Goal: Communication & Community: Answer question/provide support

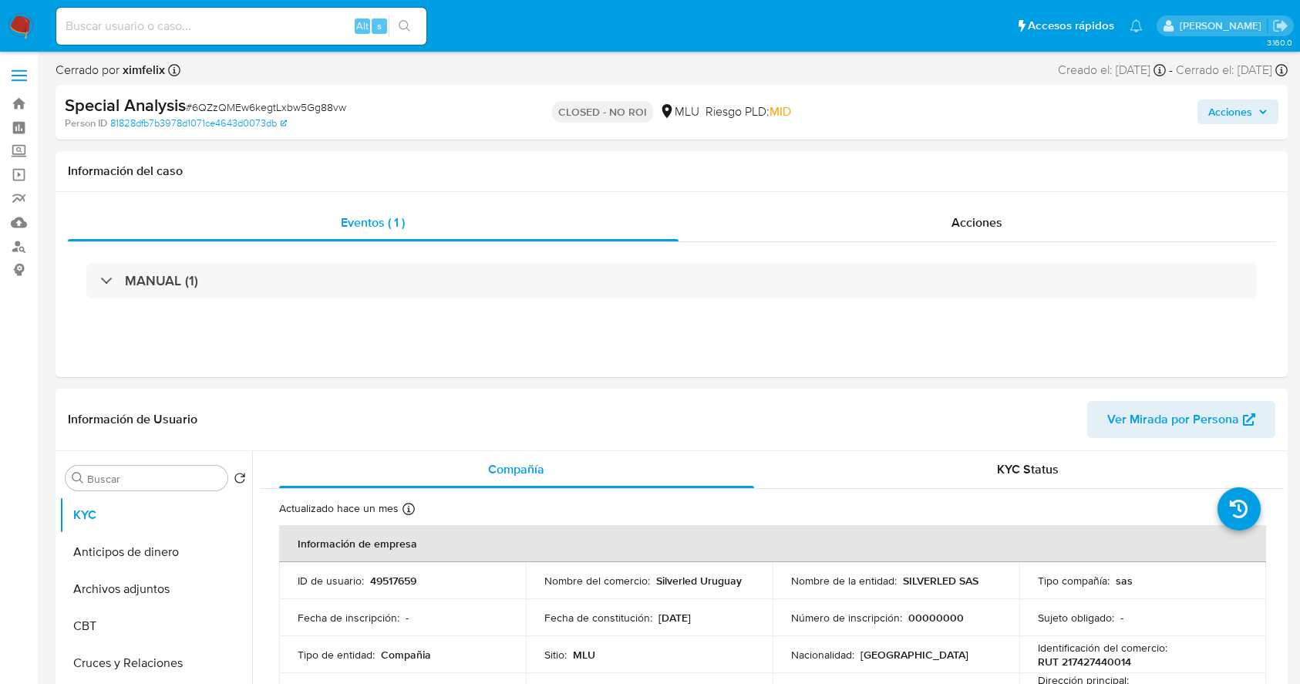
select select "10"
click at [1264, 325] on div "Eventos ( 1 ) Acciones MANUAL (1)" at bounding box center [672, 284] width 1232 height 185
click at [1264, 321] on div "Eventos ( 1 ) Acciones MANUAL (1)" at bounding box center [672, 284] width 1232 height 185
click at [12, 19] on img at bounding box center [21, 26] width 26 height 26
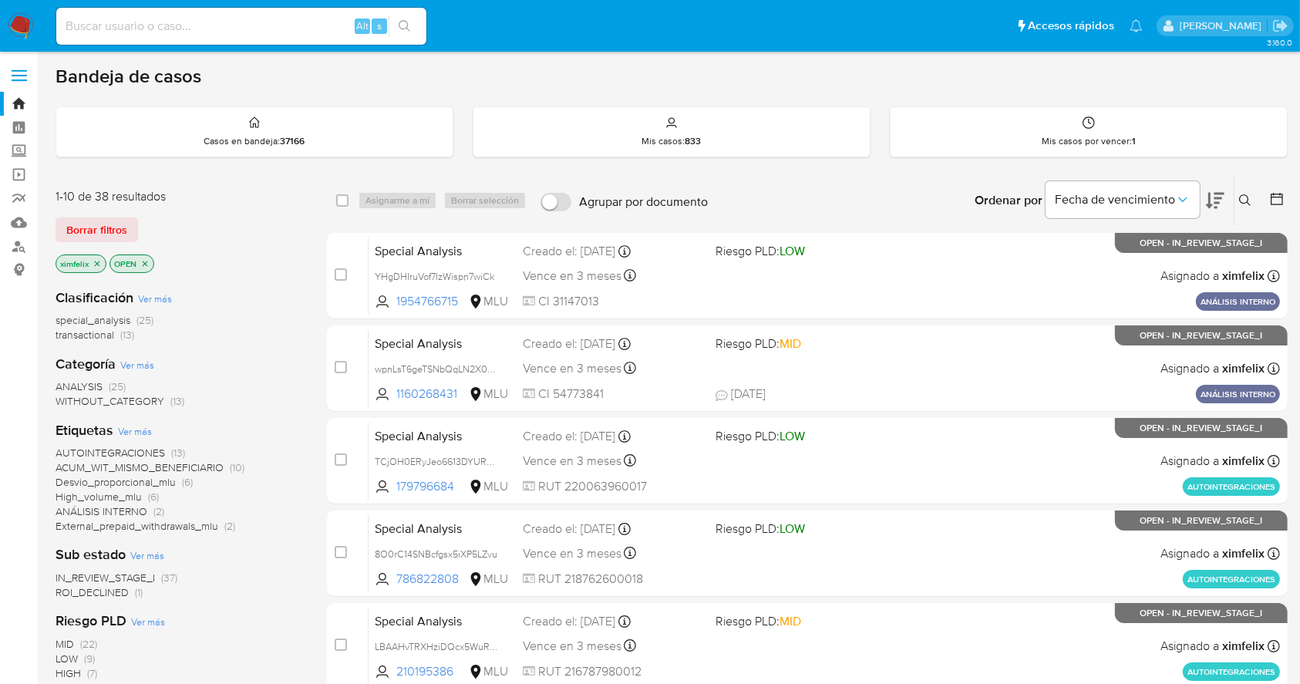
click at [109, 590] on span "ROI_DECLINED" at bounding box center [92, 591] width 73 height 15
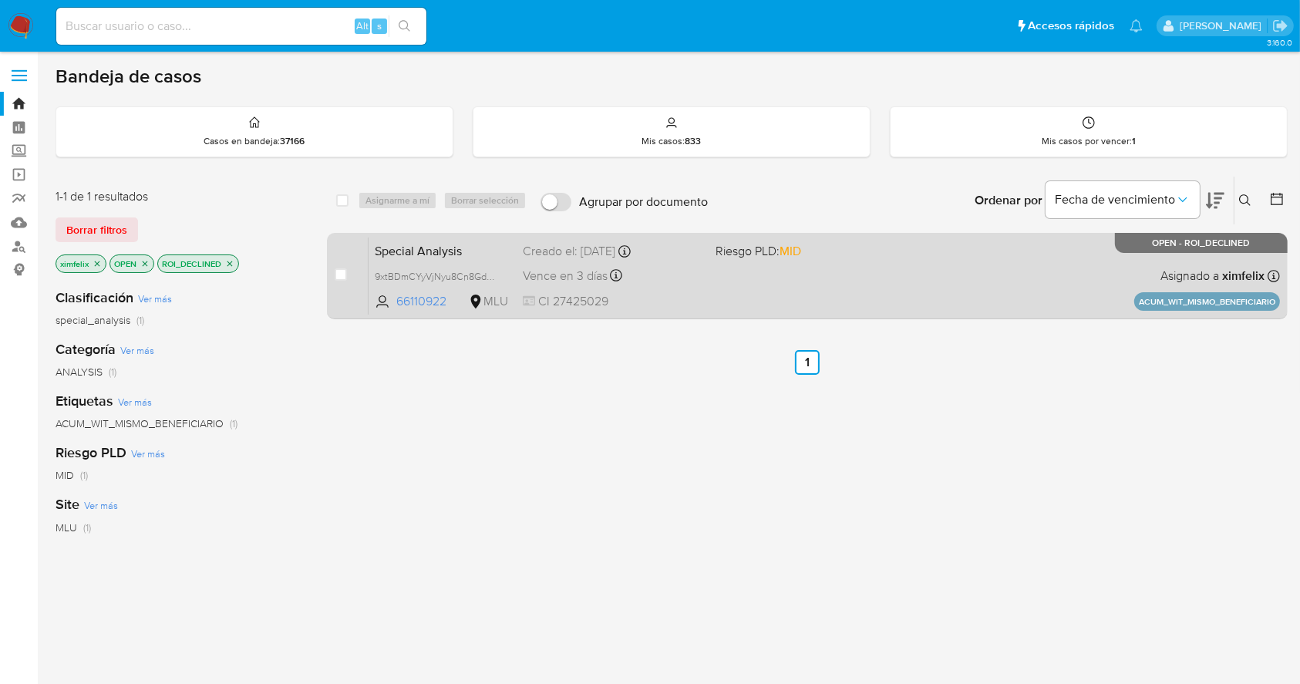
click at [886, 279] on div "Special Analysis 9xtBDmCYyVjNyu8Cn8GdxmdN 66110922 MLU Riesgo PLD: MID Creado e…" at bounding box center [824, 276] width 911 height 78
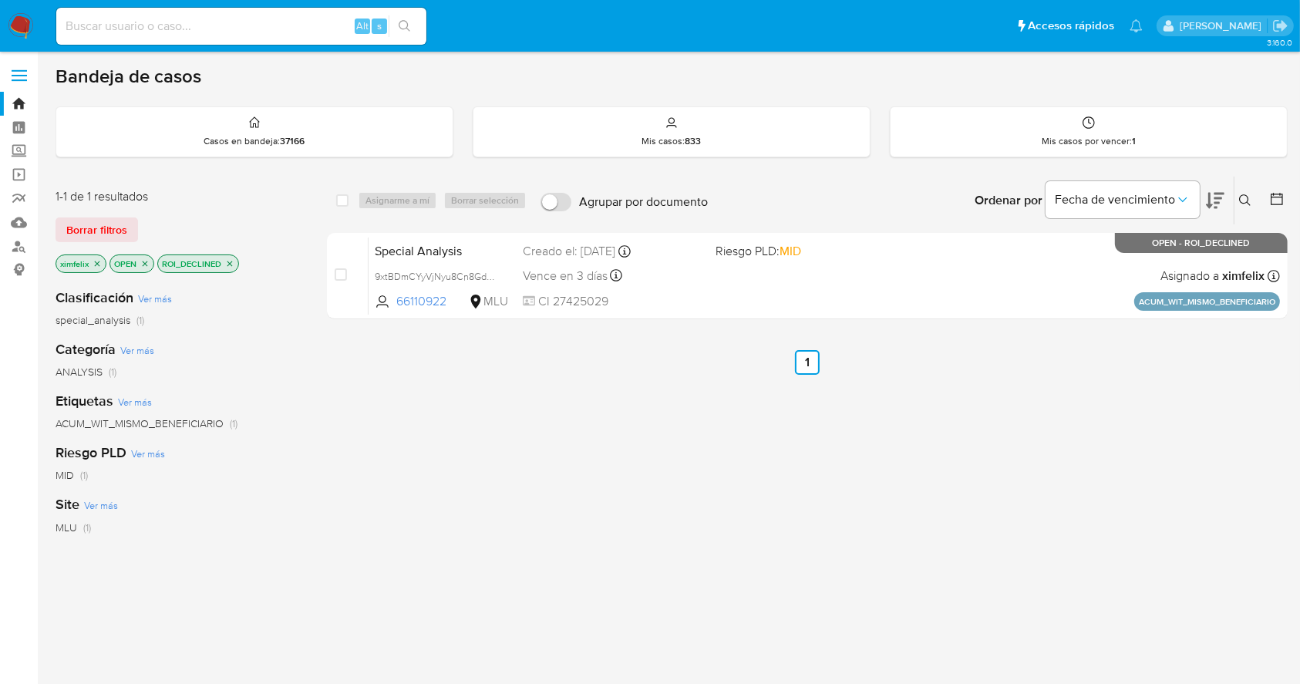
click at [25, 42] on nav "Pausado Ver notificaciones Alt s Accesos rápidos Presiona las siguientes teclas…" at bounding box center [650, 26] width 1300 height 52
click at [14, 15] on img at bounding box center [21, 26] width 26 height 26
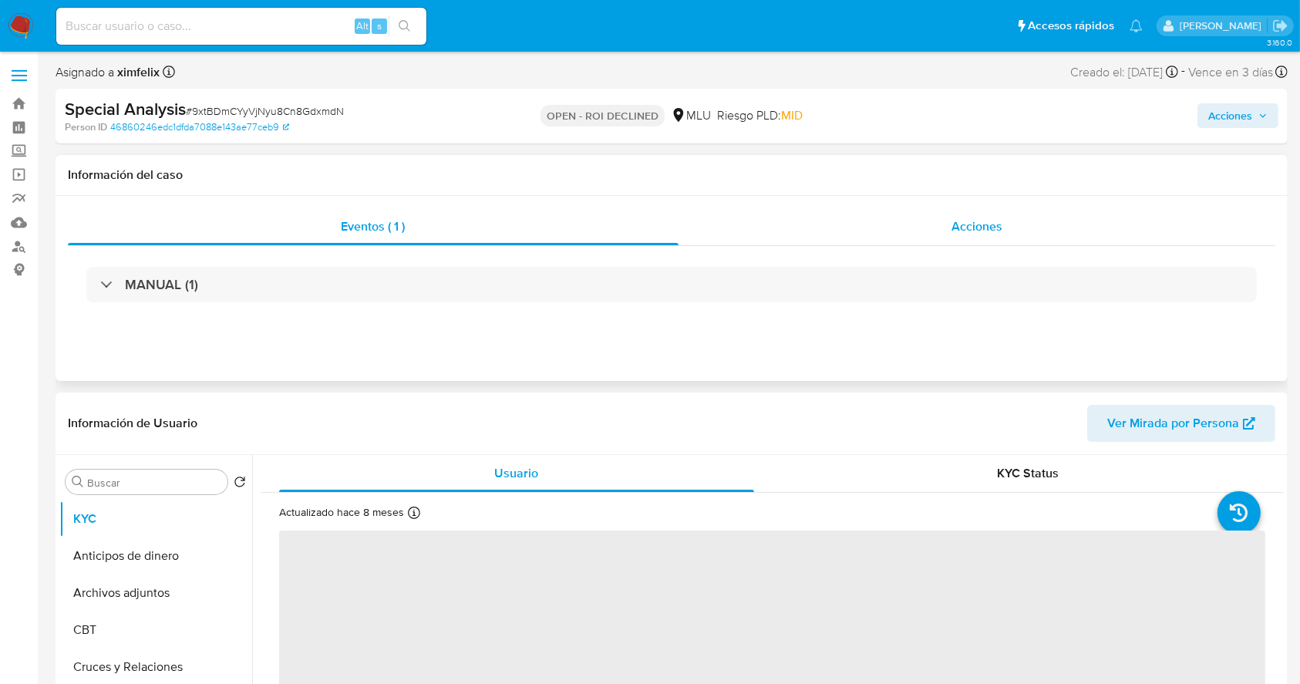
click at [993, 214] on div "Acciones" at bounding box center [976, 226] width 597 height 37
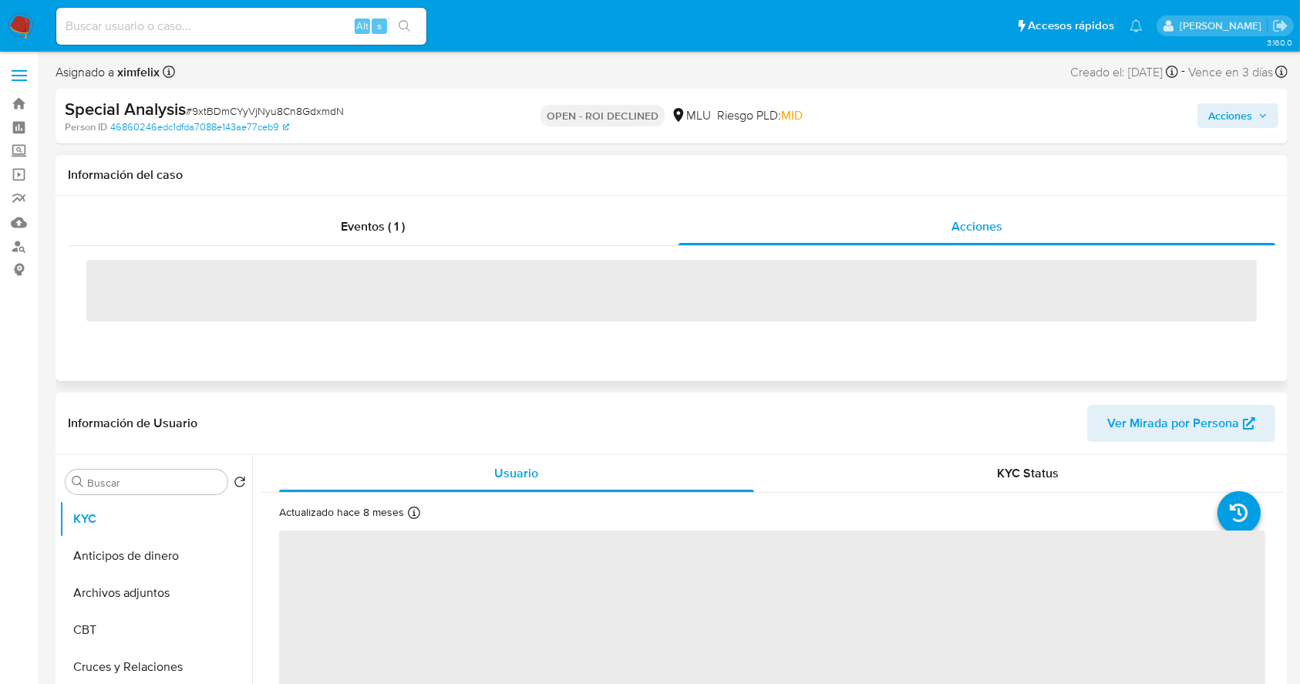
select select "10"
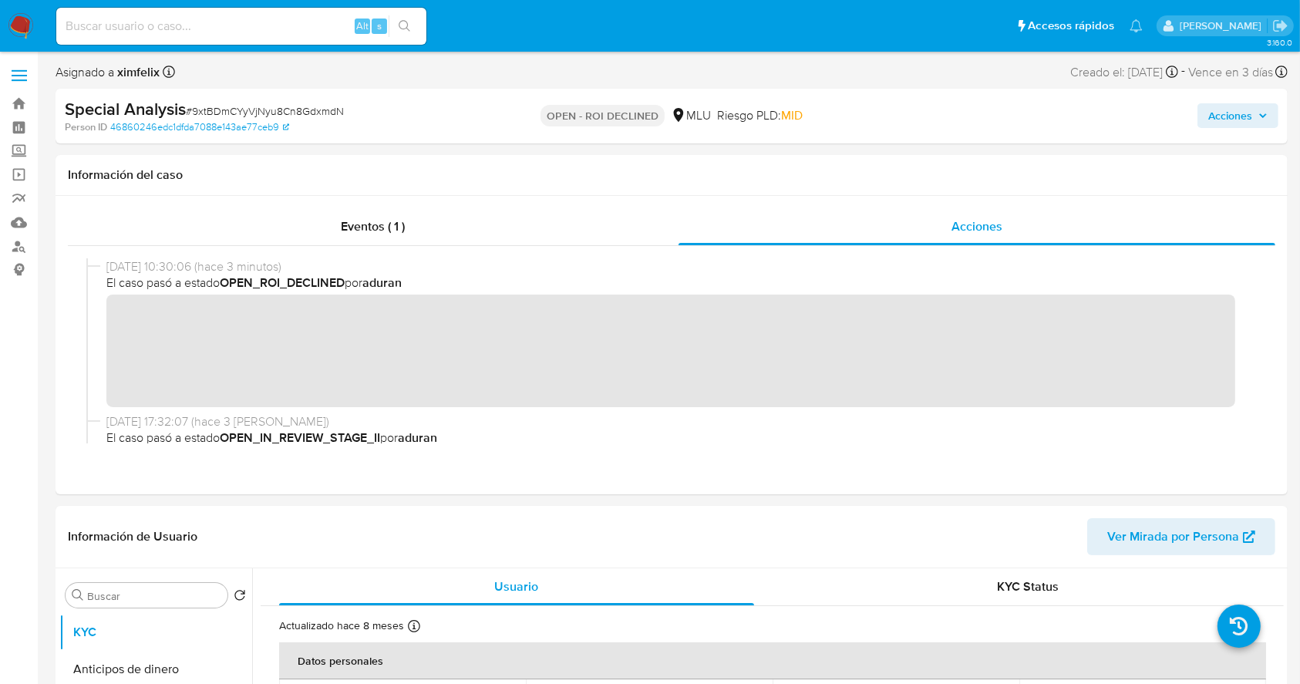
click at [1259, 122] on span "Acciones" at bounding box center [1237, 116] width 59 height 22
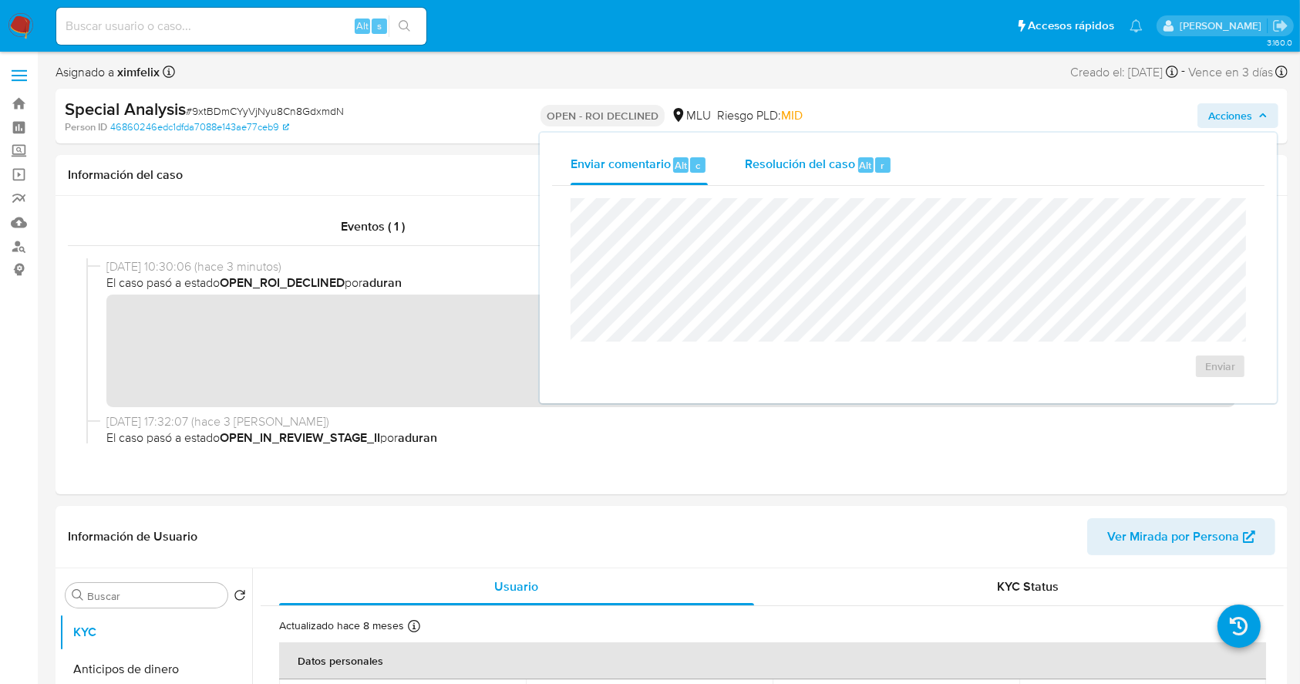
click at [830, 182] on div "Resolución del caso Alt r" at bounding box center [818, 165] width 147 height 40
click at [1173, 385] on span "ROI Declined" at bounding box center [1176, 382] width 76 height 34
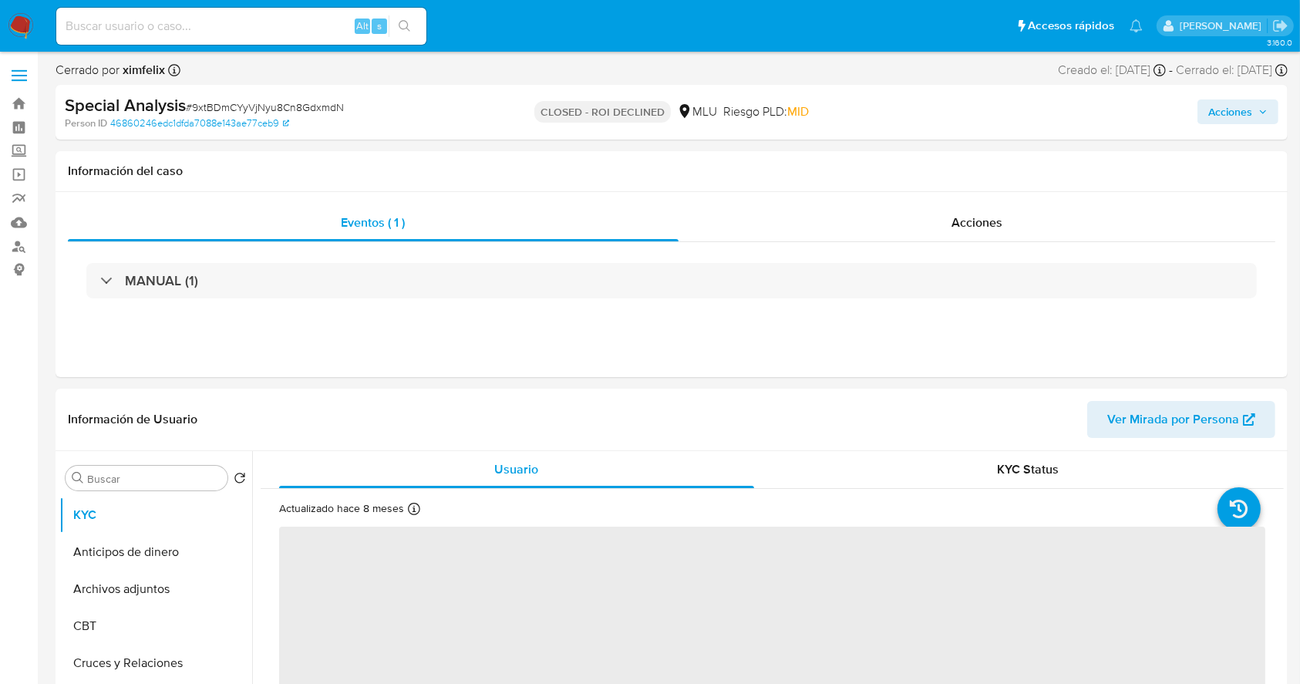
select select "10"
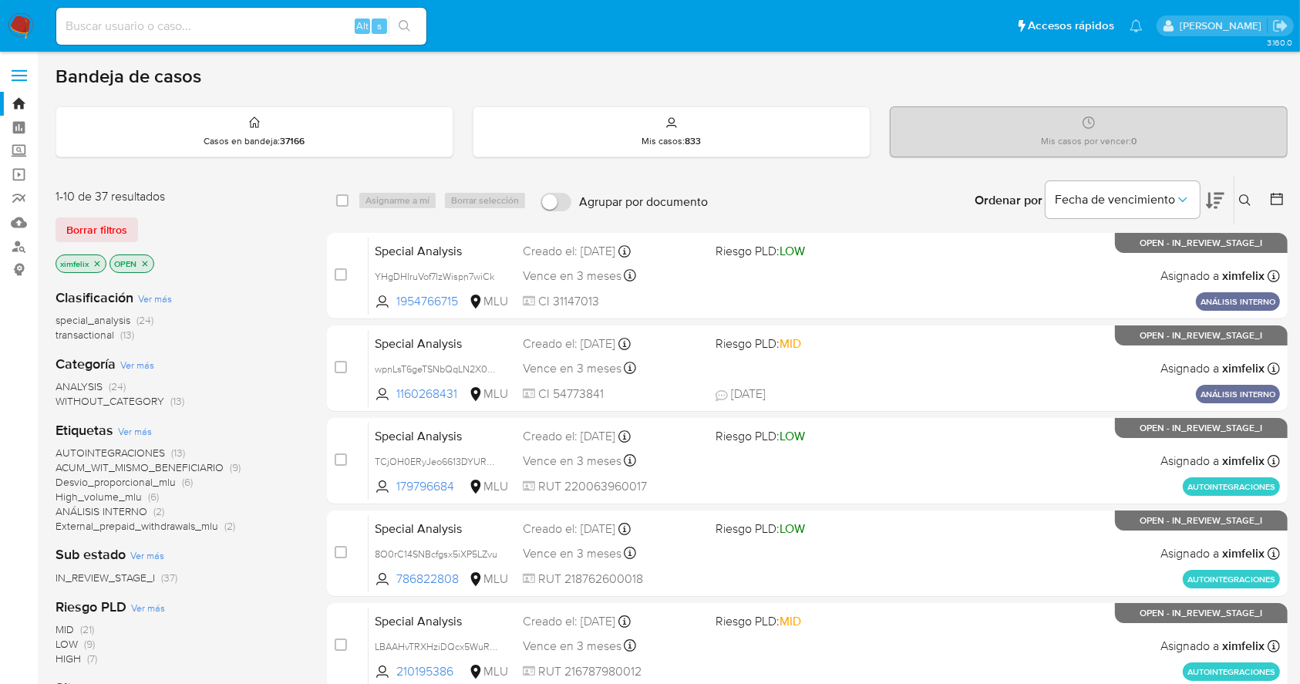
click at [1219, 204] on icon at bounding box center [1215, 200] width 19 height 19
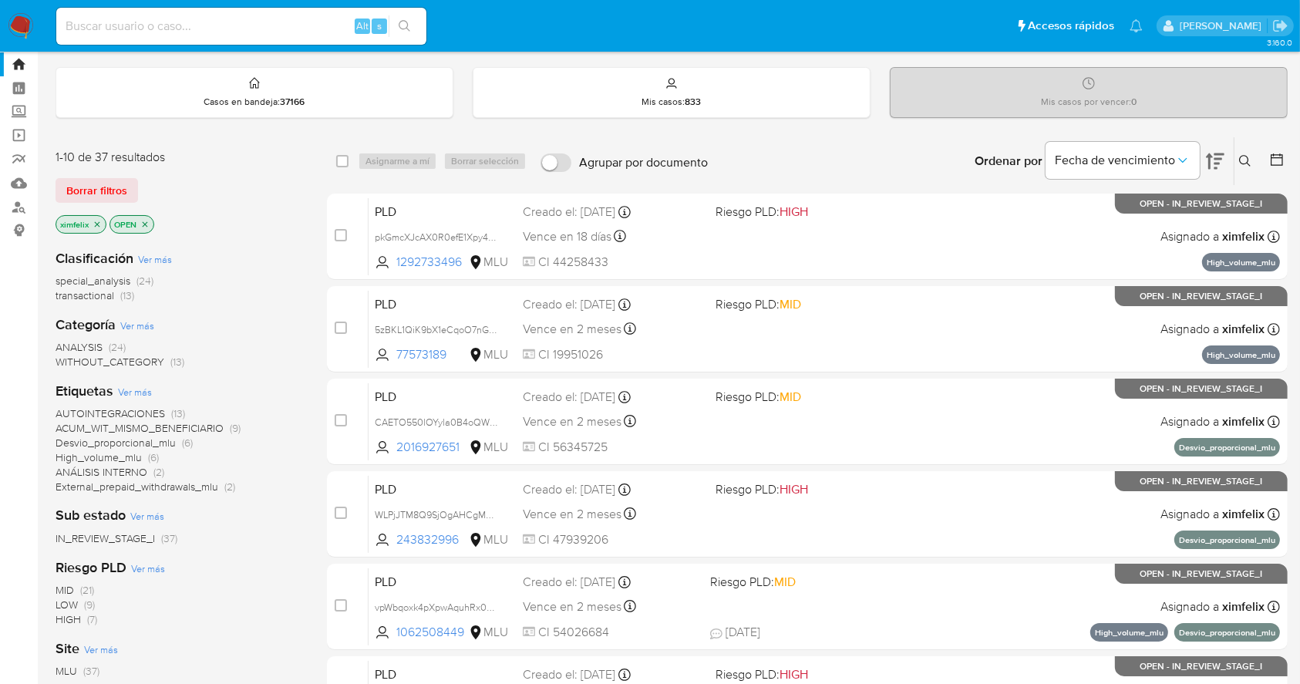
scroll to position [25, 0]
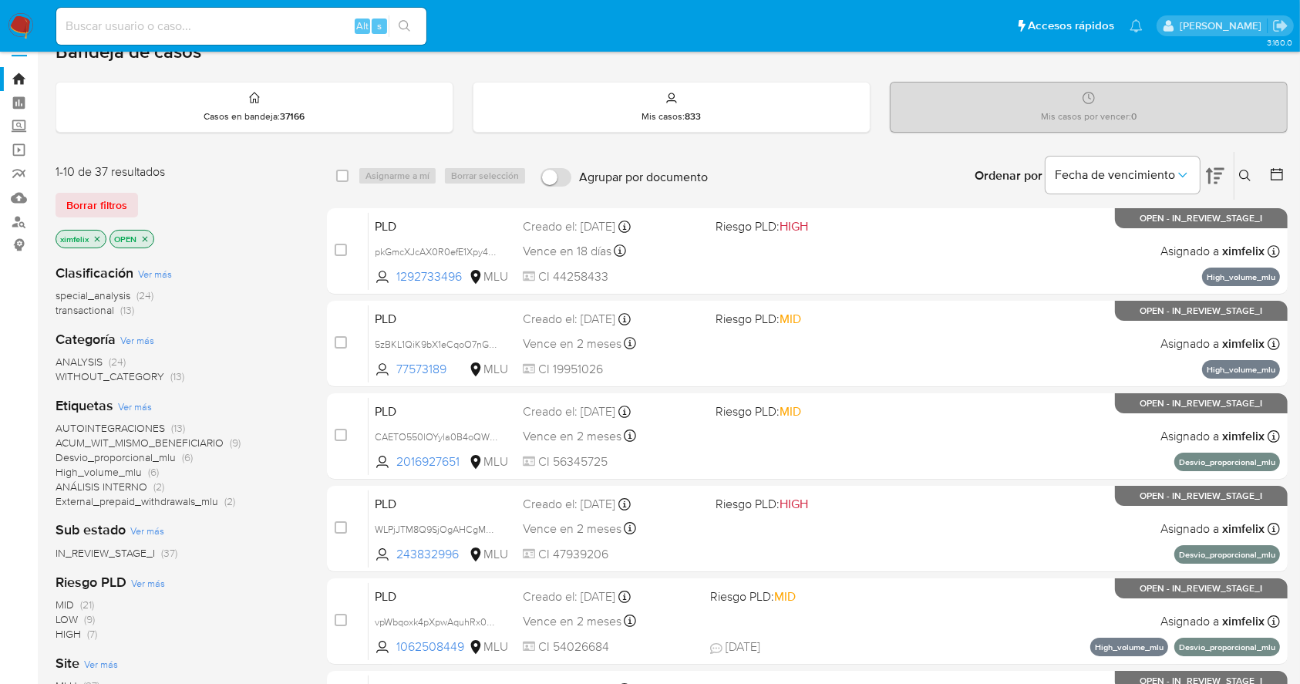
click at [1203, 166] on div "Fecha de vencimiento" at bounding box center [1134, 176] width 179 height 48
click at [1210, 168] on icon at bounding box center [1215, 176] width 19 height 16
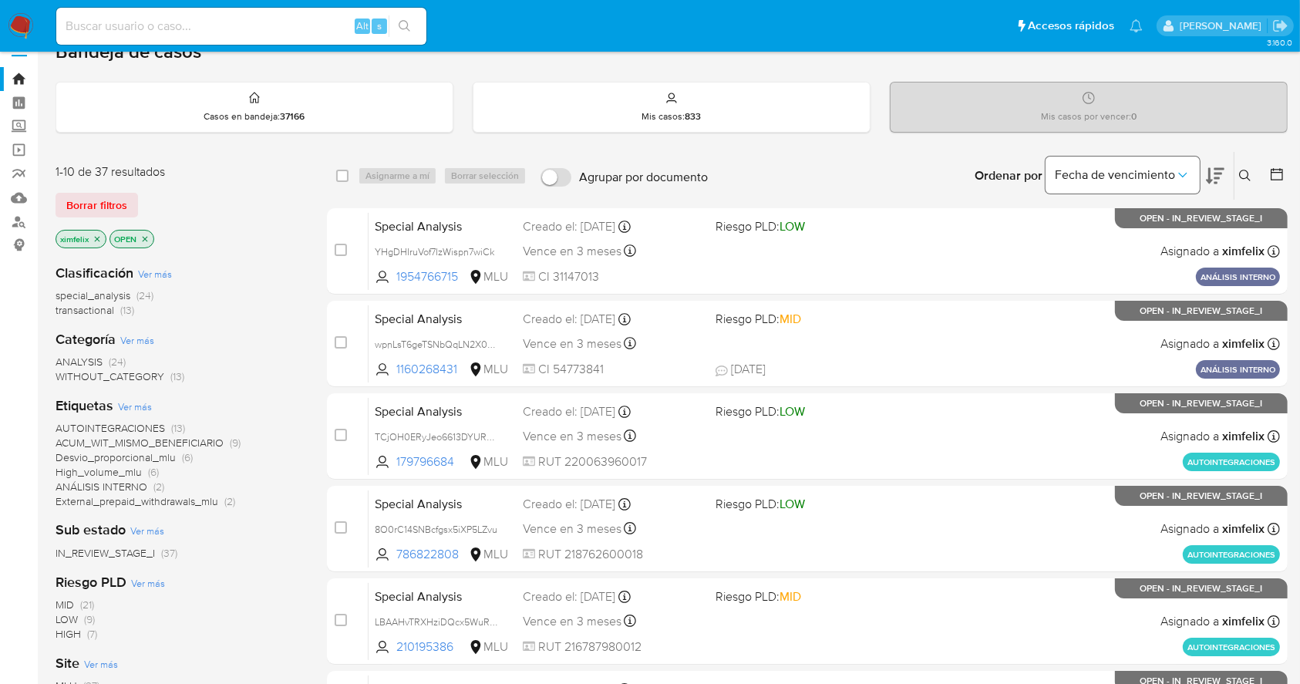
click at [1196, 173] on button "Fecha de vencimiento" at bounding box center [1122, 174] width 154 height 37
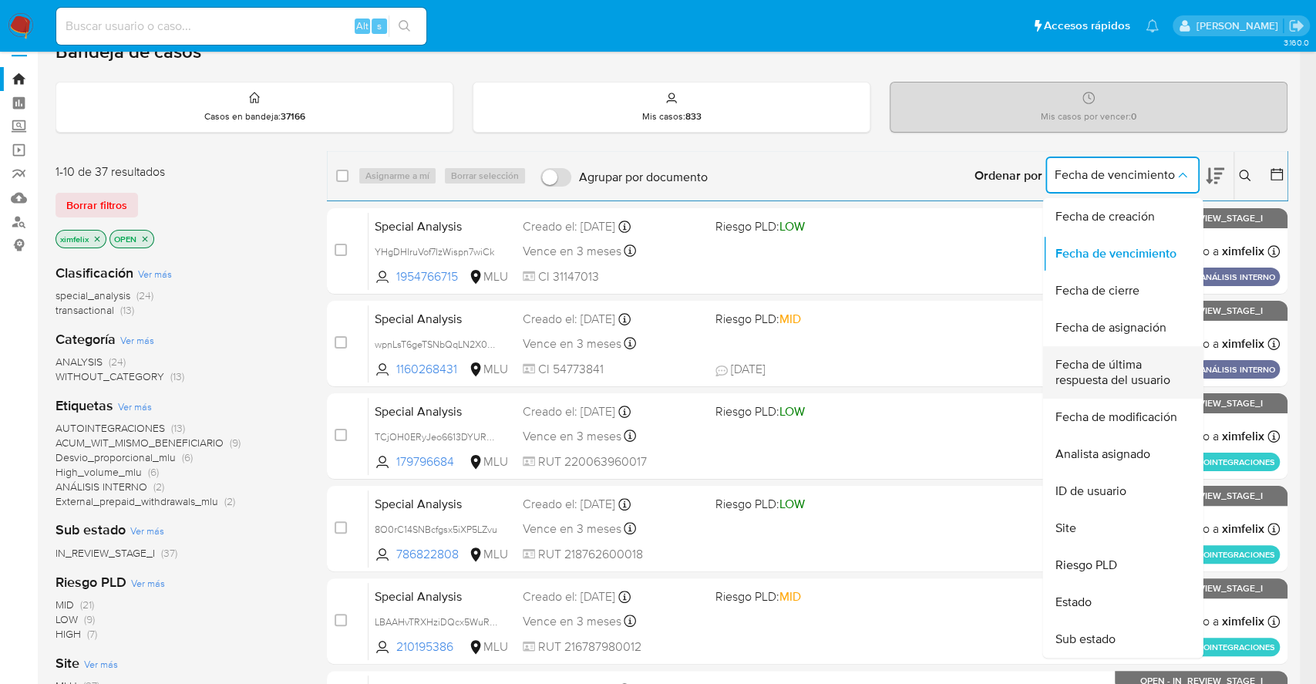
click at [1124, 358] on span "Fecha de última respuesta del usuario" at bounding box center [1118, 372] width 126 height 31
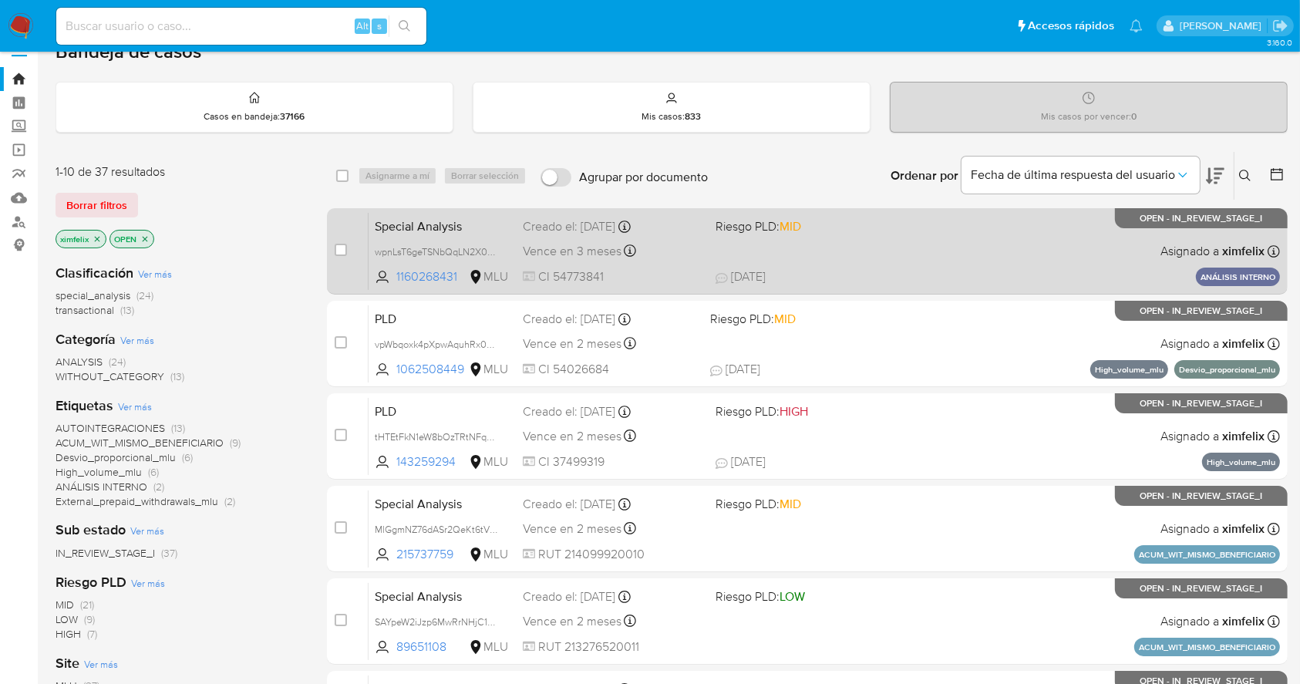
click at [938, 271] on span "19/09/2025 19/09/2025 22:22" at bounding box center [901, 276] width 372 height 17
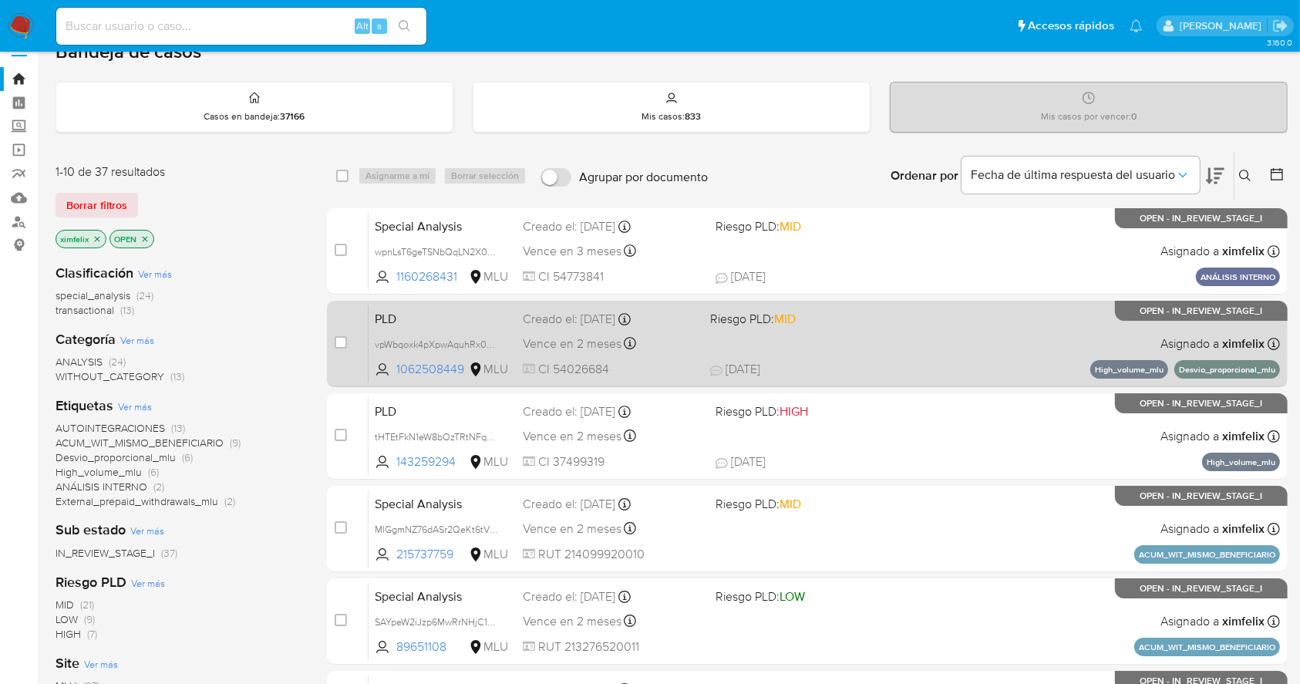
click at [872, 355] on div "PLD vpWbqoxk4pXpwAquhRx0GYzc 1062508449 MLU Riesgo PLD: MID Creado el: 12/08/20…" at bounding box center [824, 344] width 911 height 78
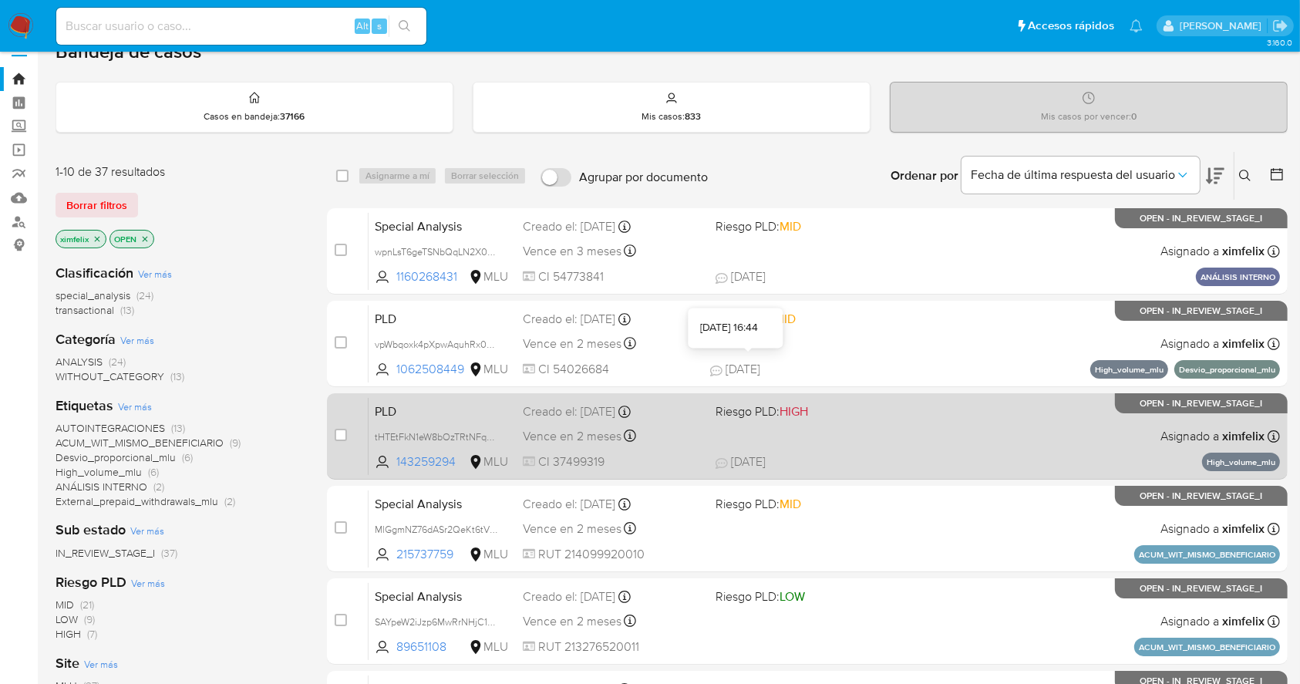
click at [870, 436] on span at bounding box center [805, 435] width 180 height 3
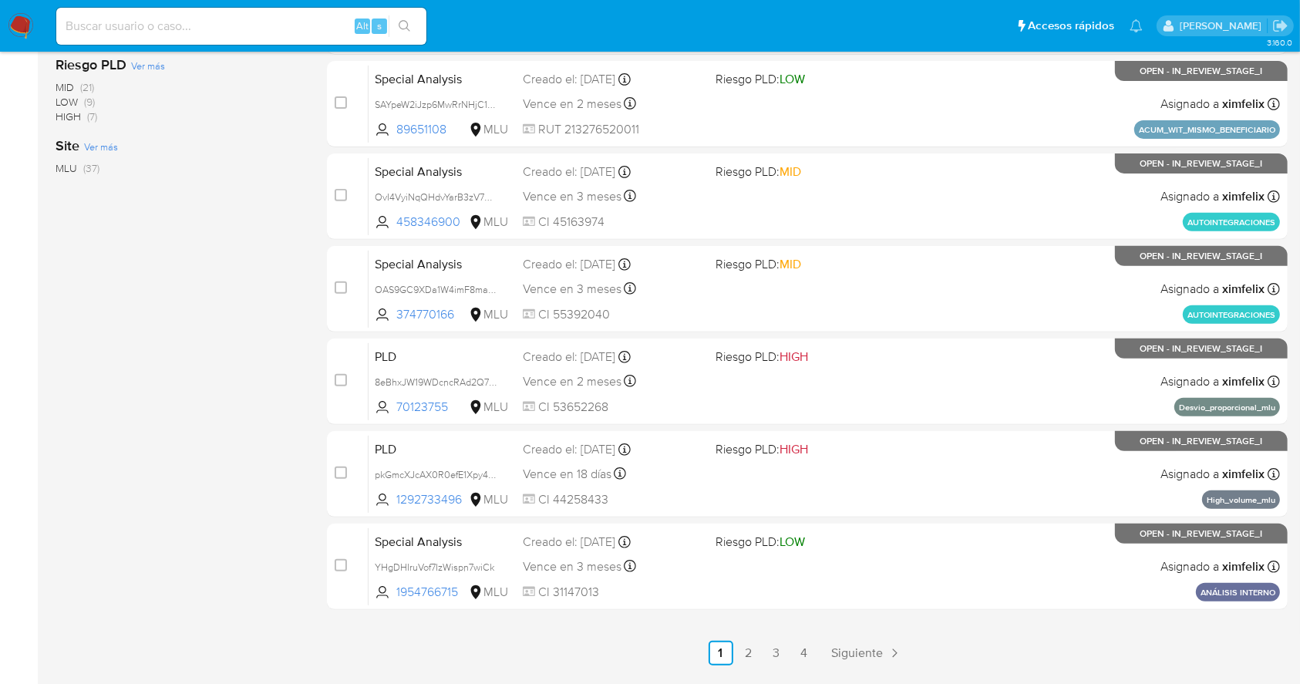
scroll to position [587, 0]
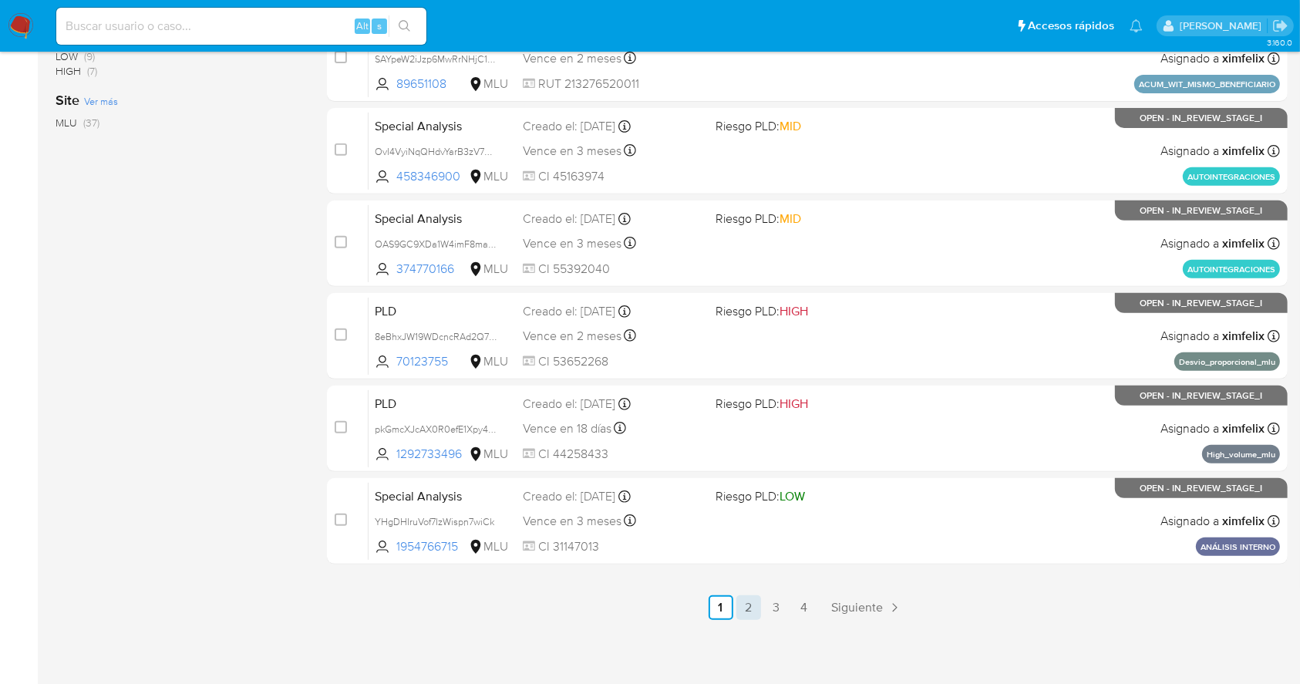
click at [744, 610] on link "2" at bounding box center [748, 607] width 25 height 25
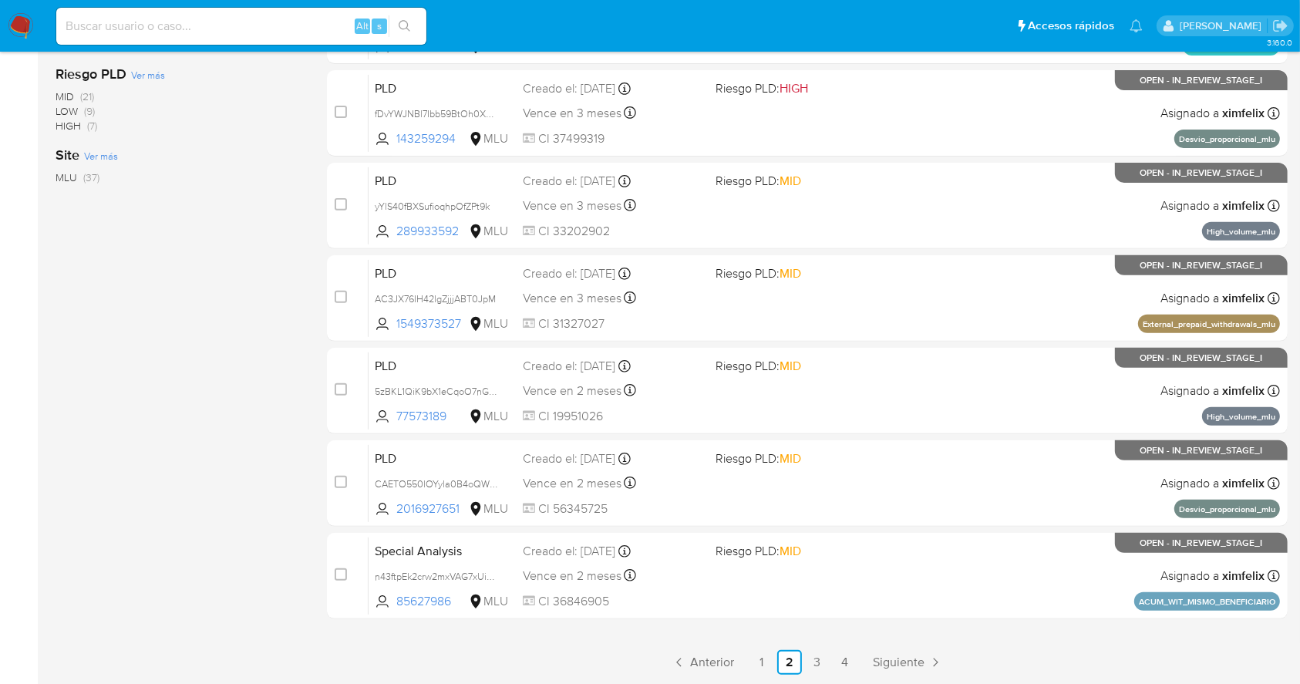
scroll to position [587, 0]
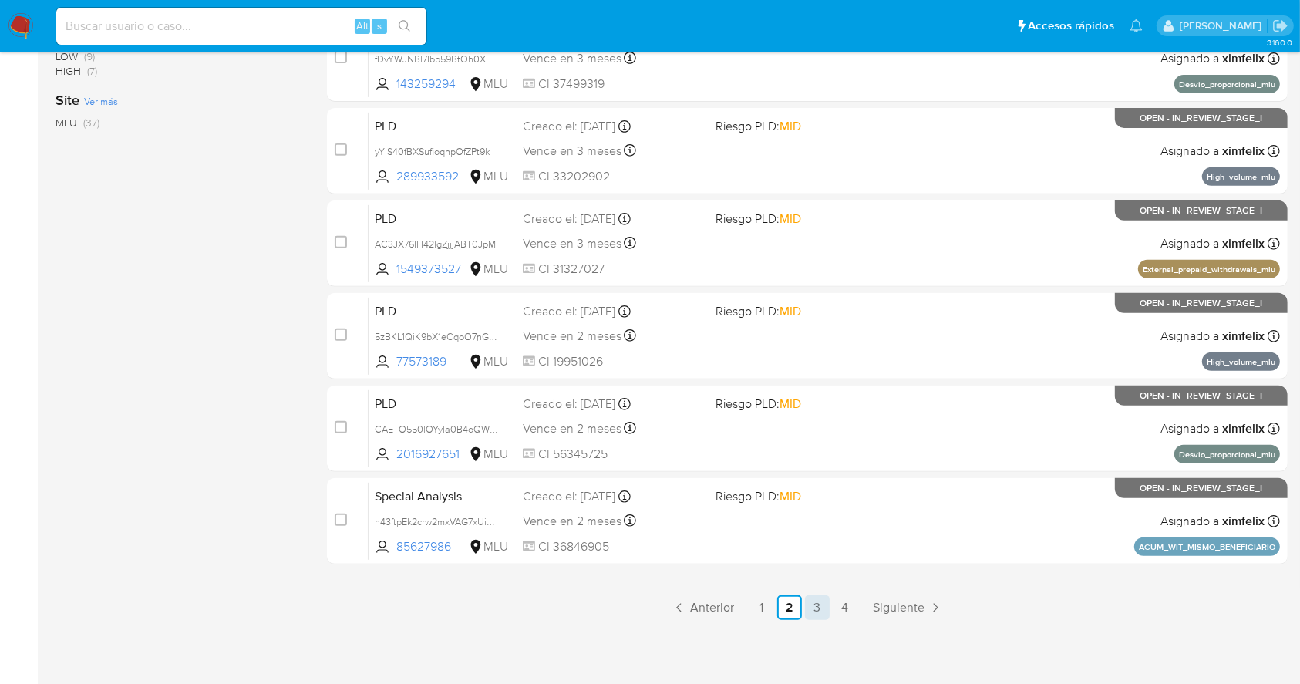
click at [817, 601] on link "3" at bounding box center [817, 607] width 25 height 25
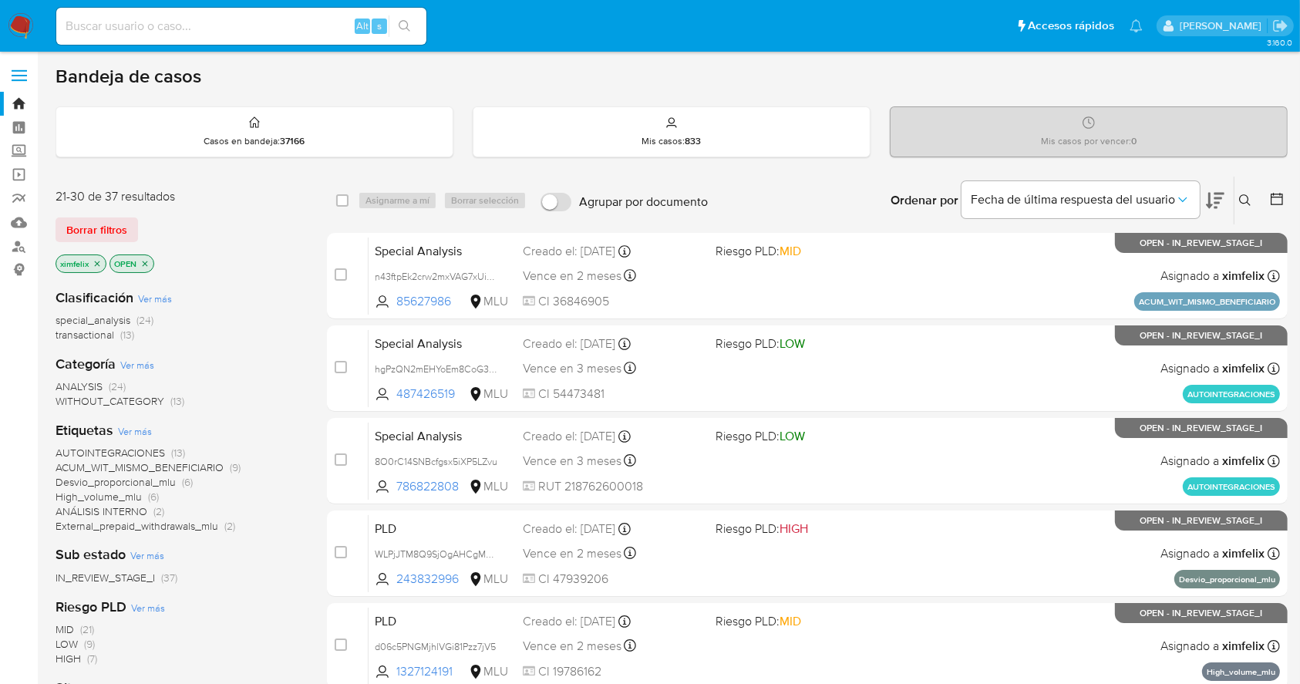
click at [20, 28] on img at bounding box center [21, 26] width 26 height 26
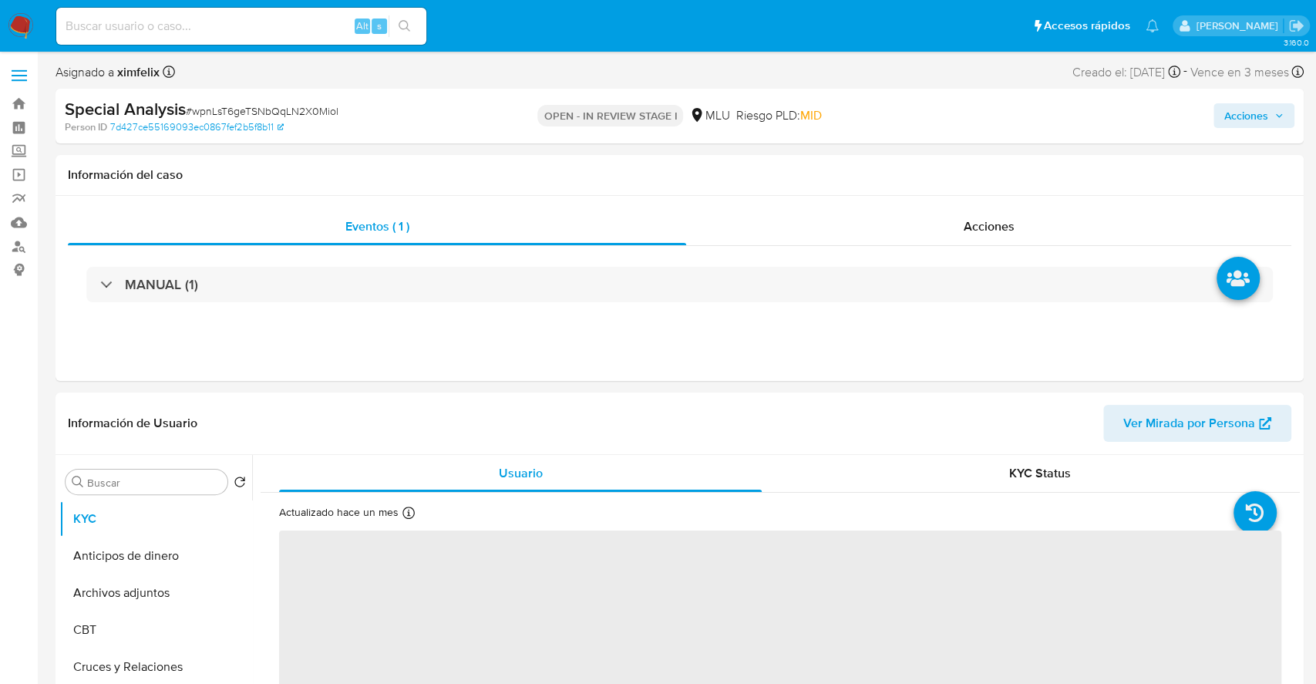
select select "10"
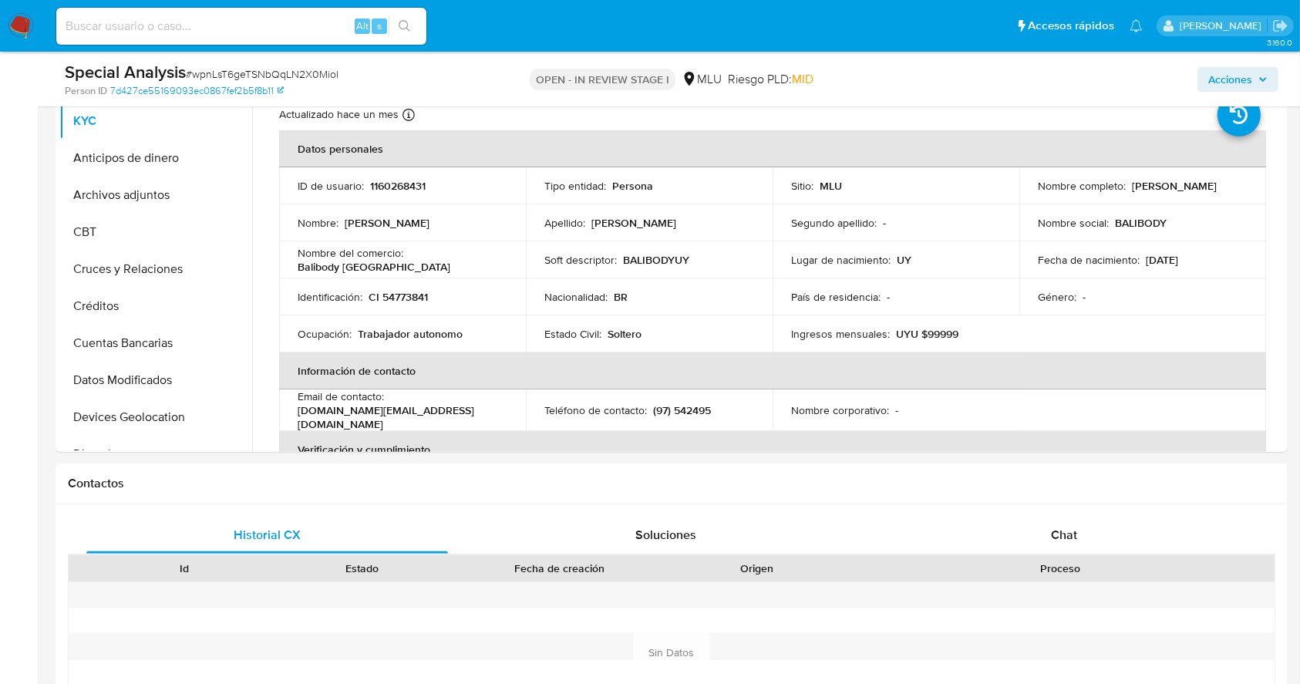
scroll to position [337, 0]
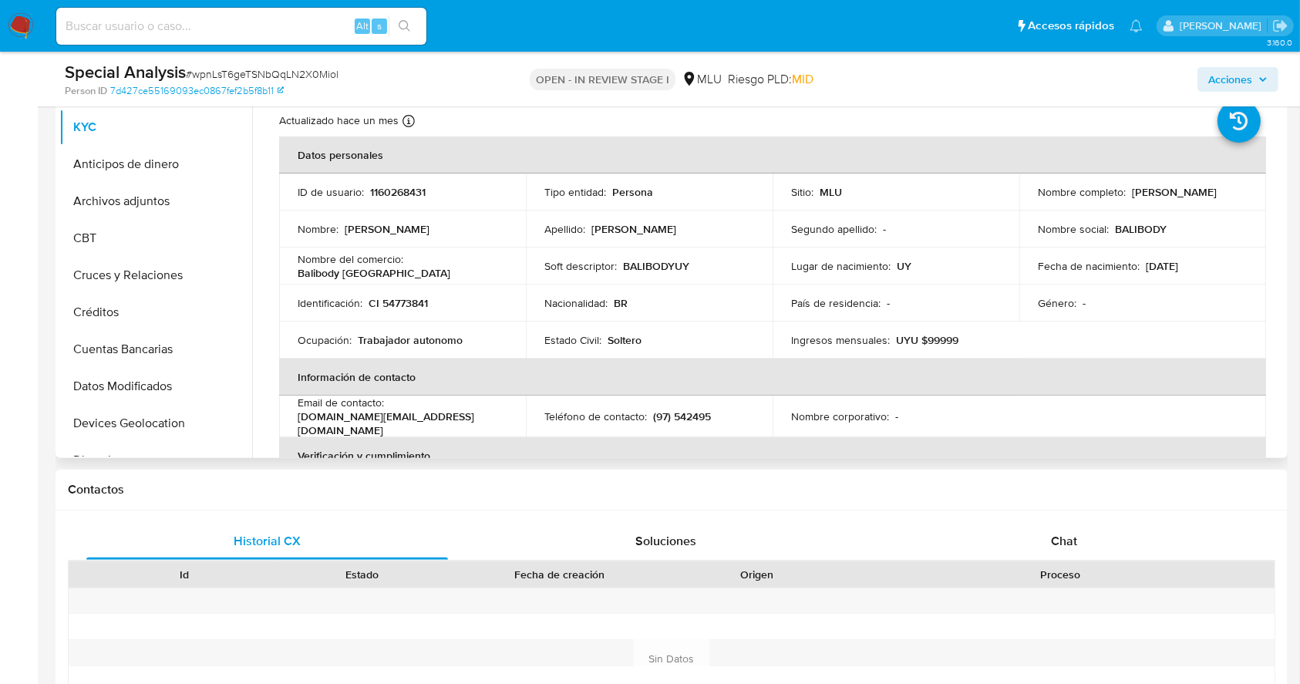
click at [383, 188] on p "1160268431" at bounding box center [398, 192] width 56 height 14
copy p "1160268431"
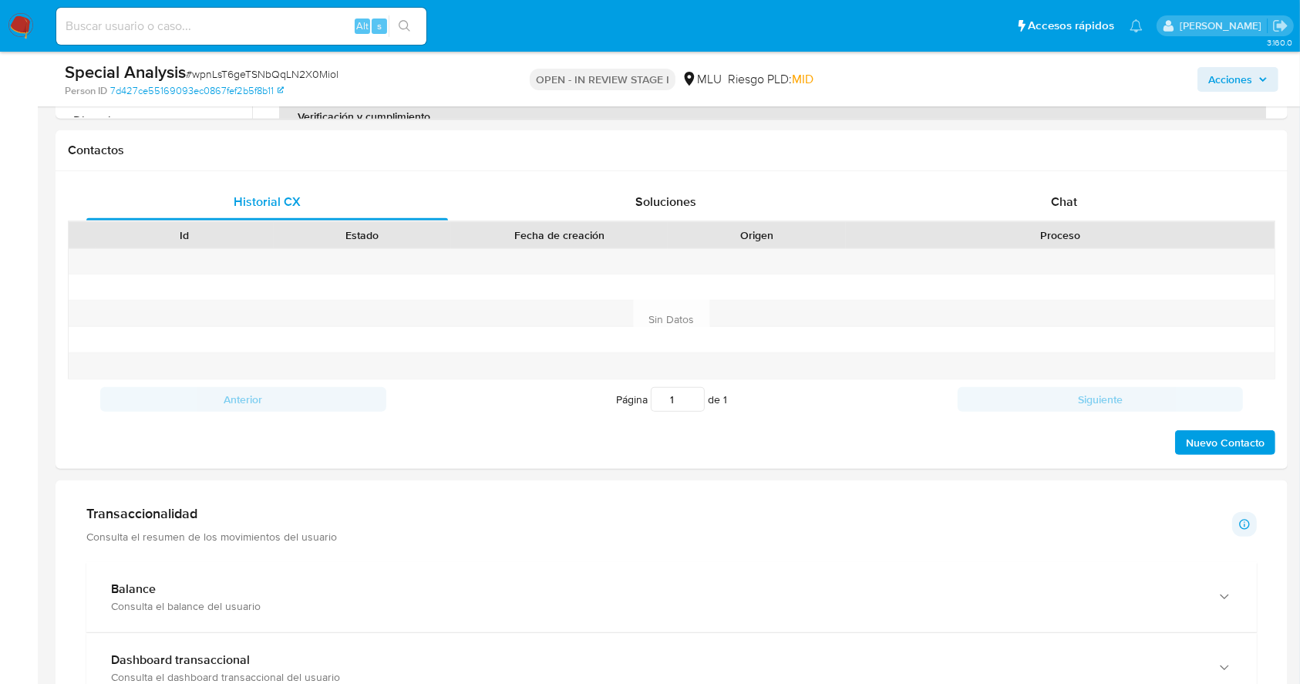
scroll to position [660, 0]
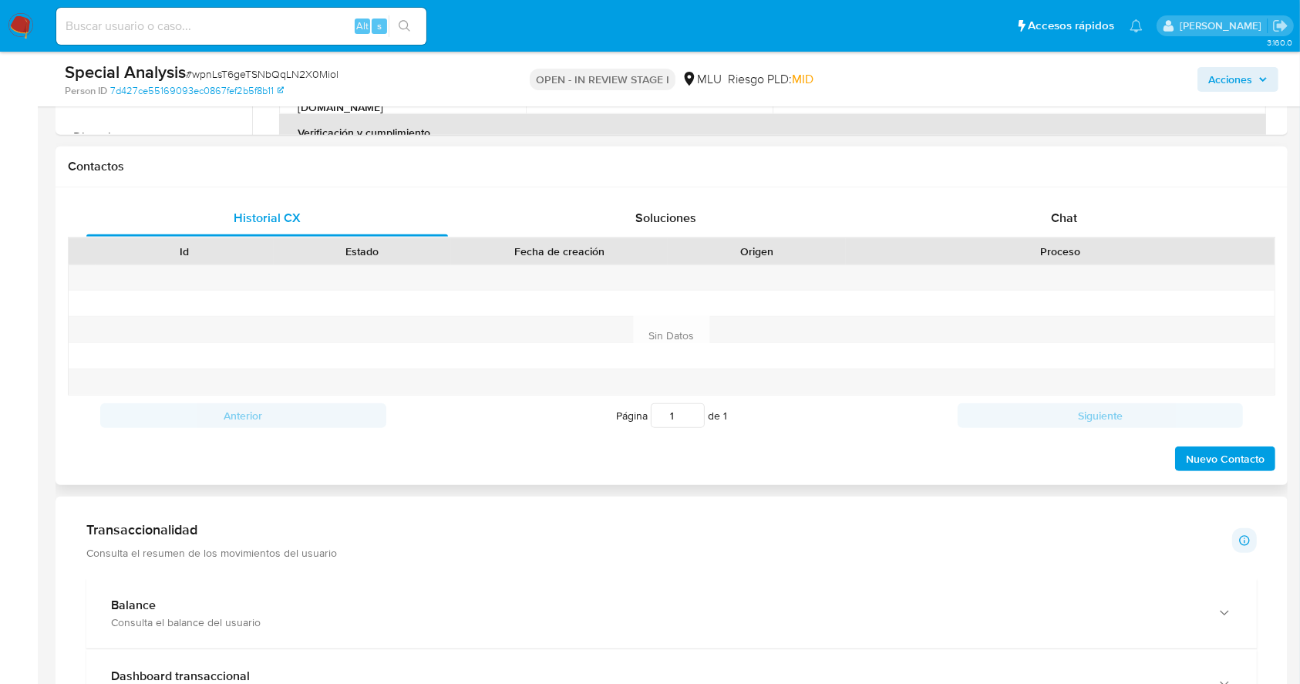
click at [1084, 195] on div "Historial CX Soluciones Chat Id Estado Fecha de creación Origen Proceso Anterio…" at bounding box center [672, 336] width 1232 height 298
click at [1096, 213] on div "Chat" at bounding box center [1064, 218] width 362 height 37
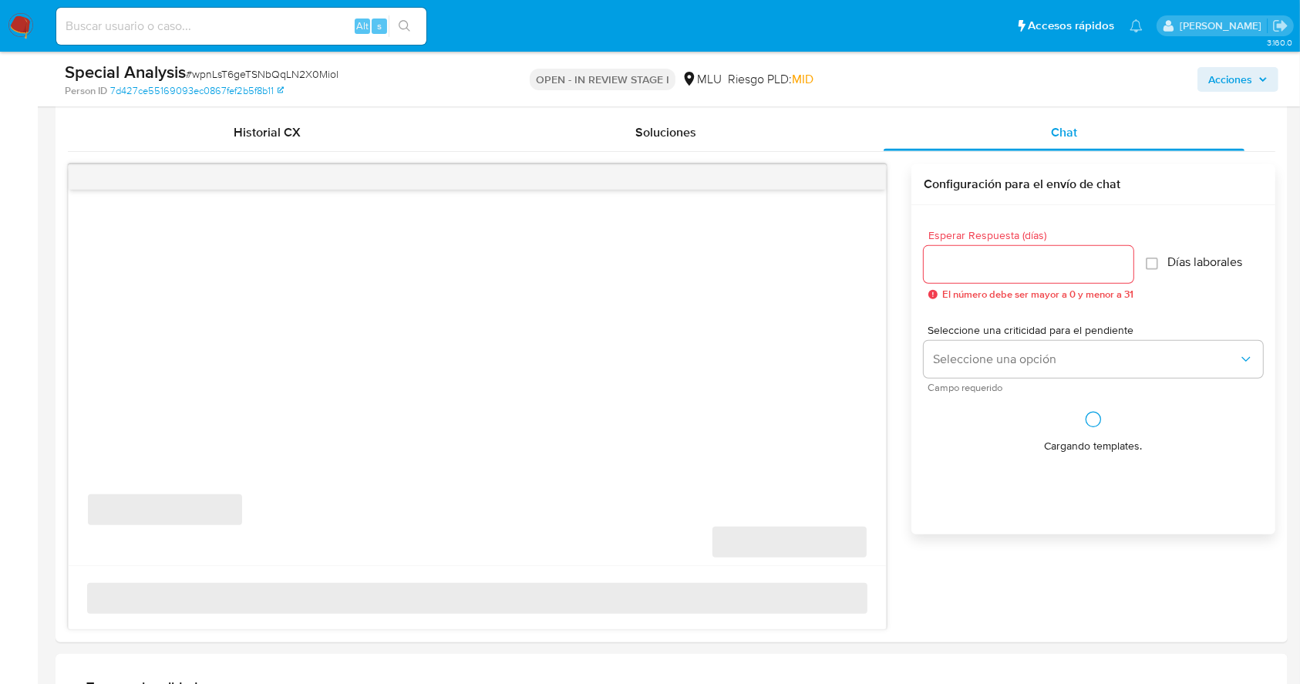
scroll to position [762, 0]
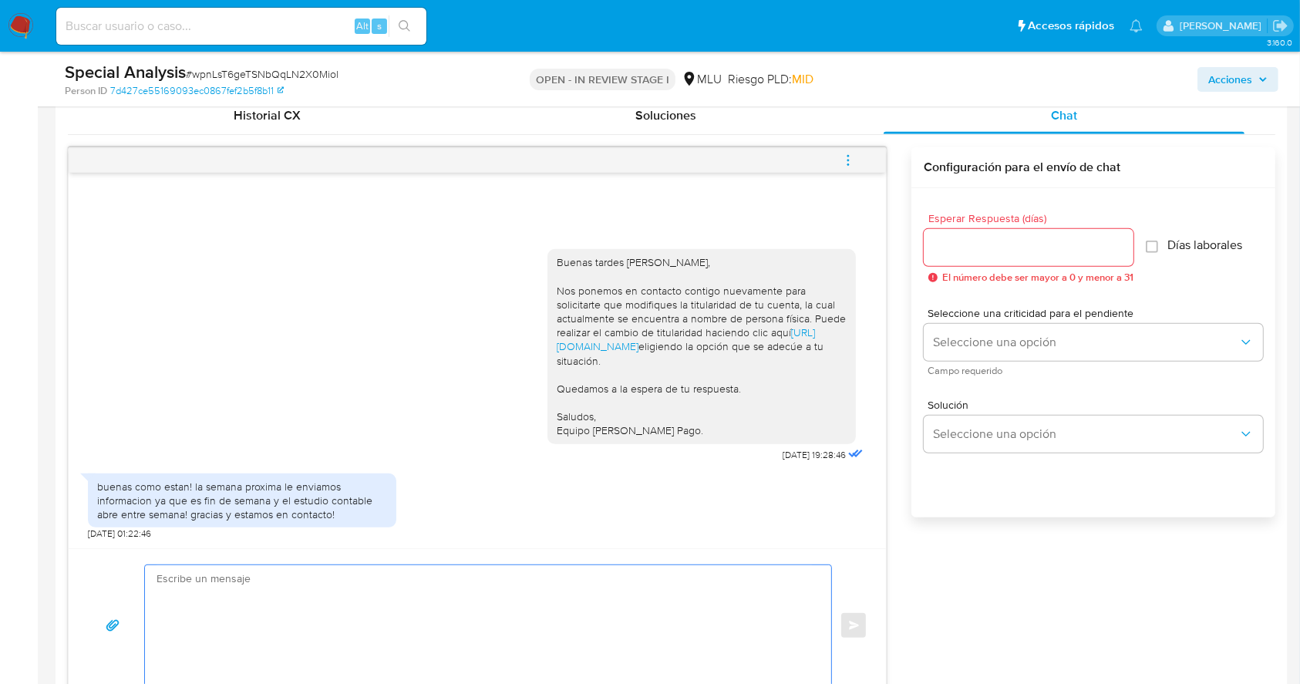
click at [311, 612] on textarea at bounding box center [483, 625] width 655 height 121
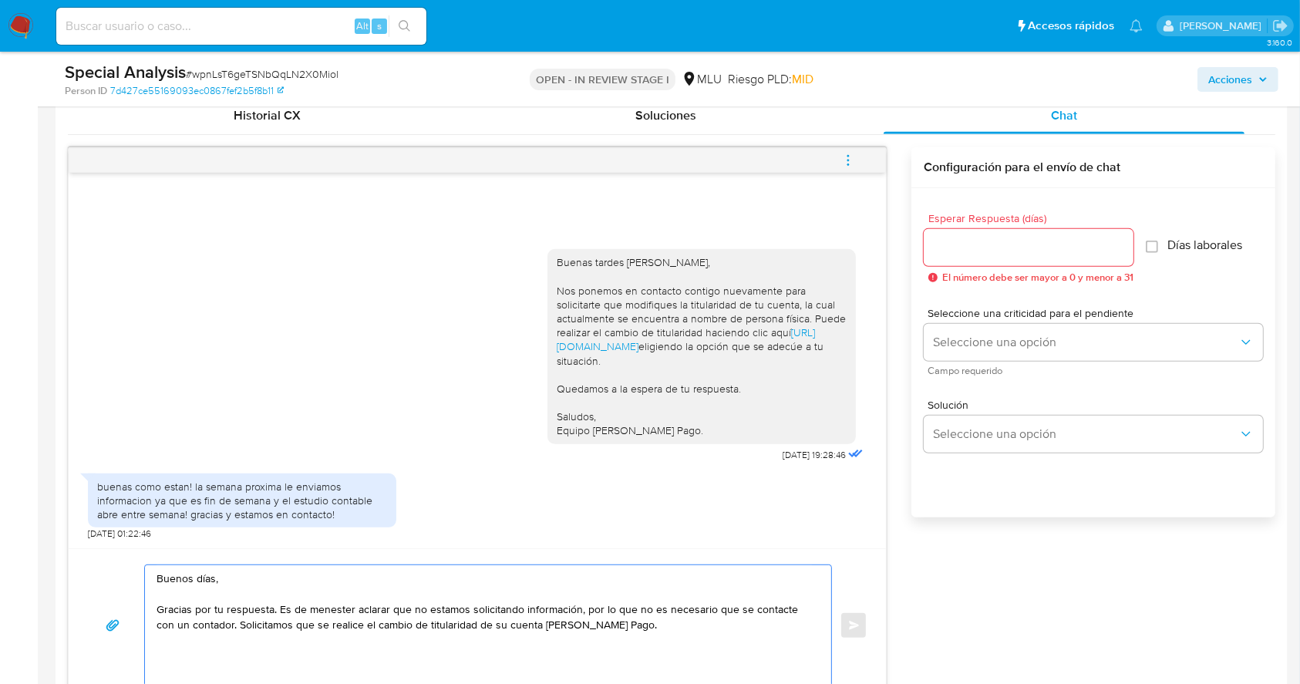
click at [743, 609] on textarea "Buenos días, Gracias por tu respuesta. Es de menester aclarar que no estamos so…" at bounding box center [483, 625] width 655 height 121
click at [338, 623] on textarea "Buenos días, Gracias por tu respuesta. Es de menester aclarar que no estamos so…" at bounding box center [483, 625] width 655 height 121
click at [474, 627] on textarea "Buenos días, Gracias por tu respuesta. Es de menester aclarar que no estamos so…" at bounding box center [483, 625] width 655 height 121
click at [658, 645] on textarea "Buenos días, Gracias por tu respuesta. Es de menester aclarar que no estamos so…" at bounding box center [483, 625] width 655 height 121
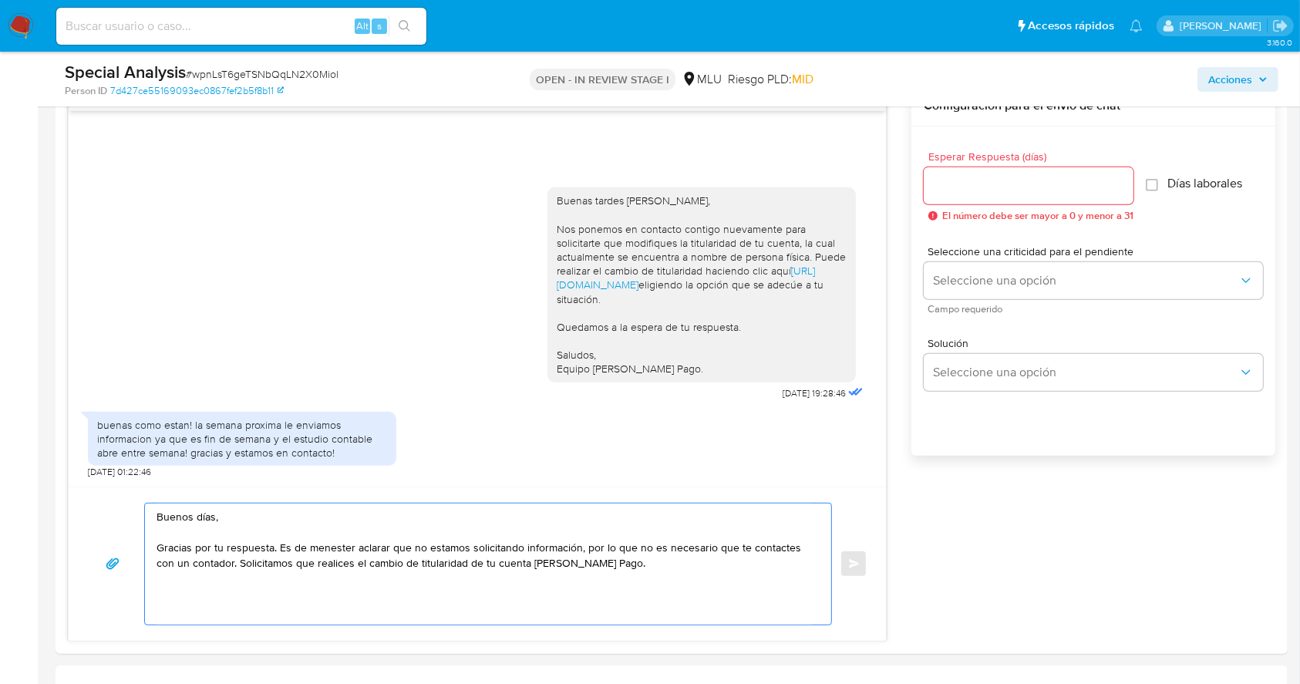
scroll to position [845, 0]
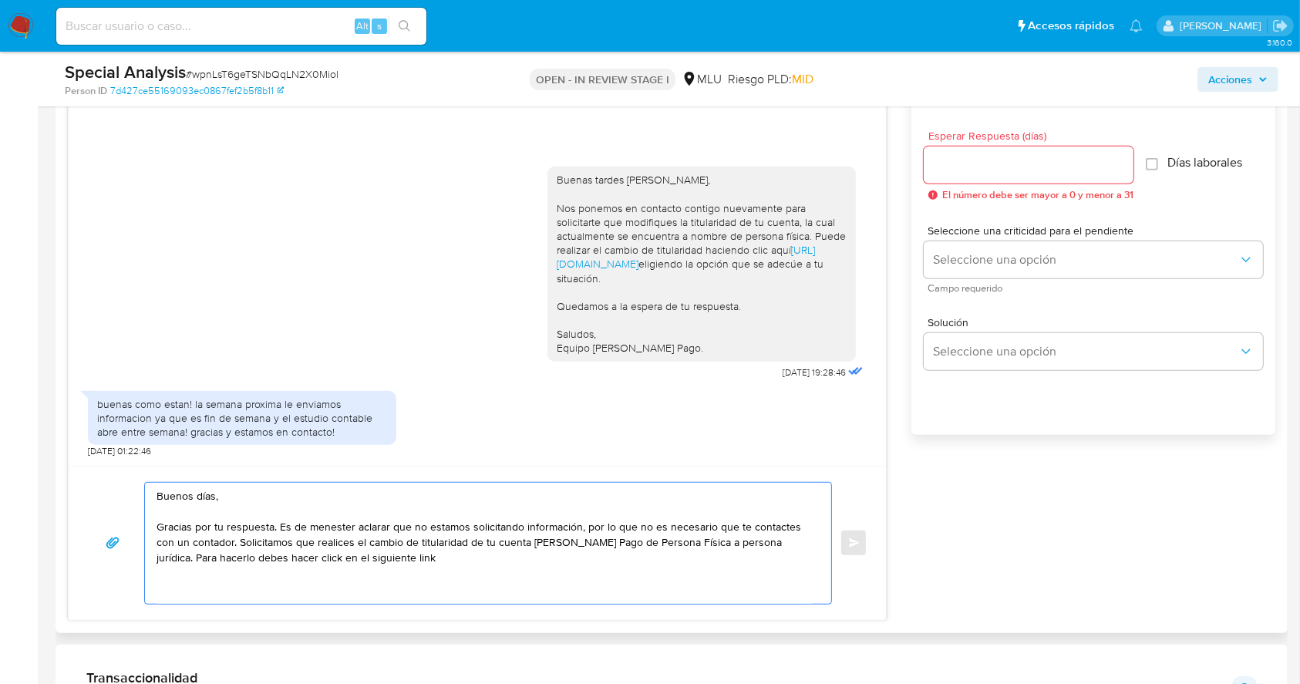
click at [277, 558] on textarea "Buenos días, Gracias por tu respuesta. Es de menester aclarar que no estamos so…" at bounding box center [483, 543] width 655 height 121
drag, startPoint x: 549, startPoint y: 252, endPoint x: 616, endPoint y: 267, distance: 68.7
click at [616, 267] on div "Buenas tardes Lucas, Nos ponemos en contacto contigo nuevamente para solicitart…" at bounding box center [701, 264] width 308 height 194
copy link "[URL][DOMAIN_NAME]"
click at [377, 564] on textarea "Buenos días, Gracias por tu respuesta. Es de menester aclarar que no estamos so…" at bounding box center [483, 543] width 655 height 121
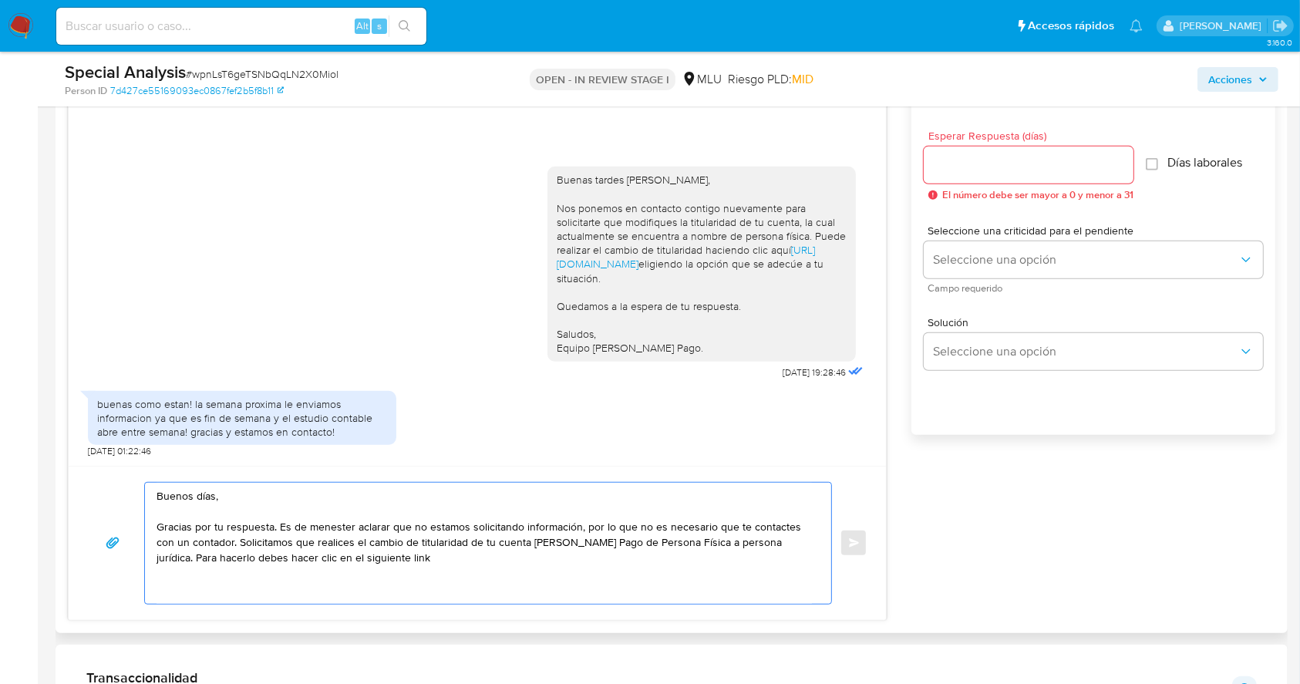
paste textarea "[URL][DOMAIN_NAME]"
click at [689, 546] on textarea "Buenos días, Gracias por tu respuesta. Es de menester aclarar que no estamos so…" at bounding box center [483, 543] width 655 height 121
click at [695, 561] on textarea "Buenos días, Gracias por tu respuesta. Es de menester aclarar que no estamos so…" at bounding box center [483, 543] width 655 height 121
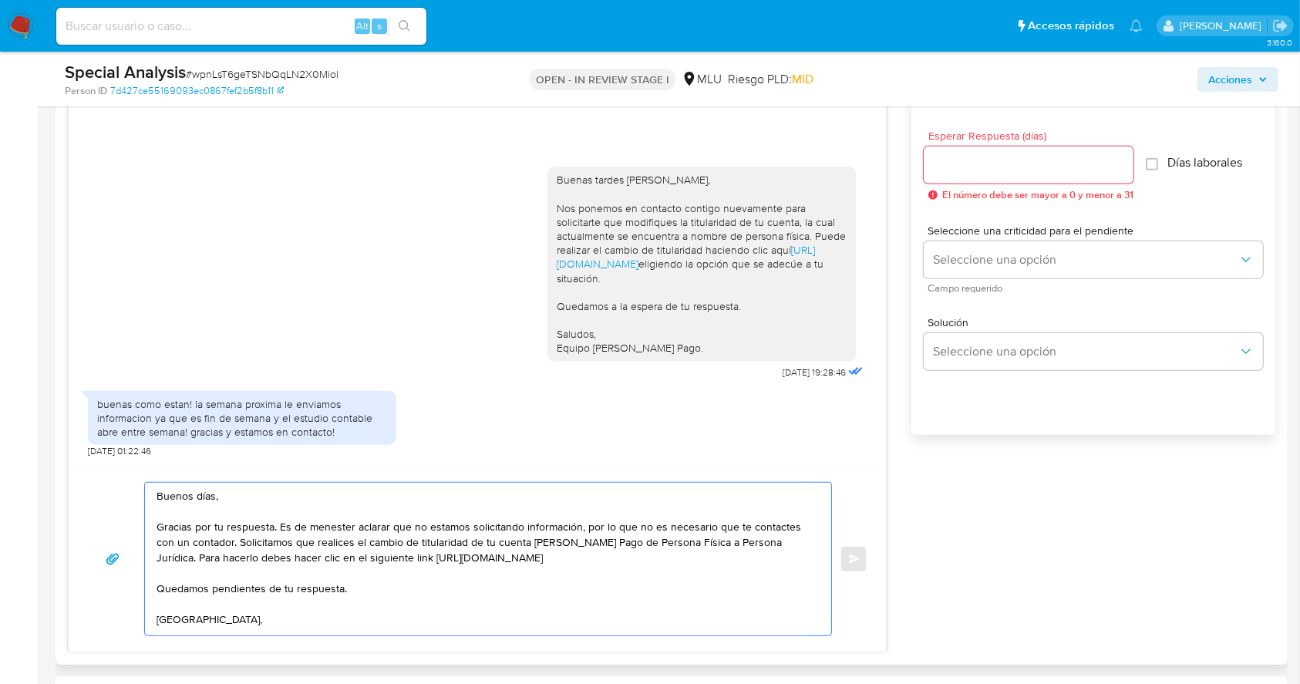
scroll to position [8, 0]
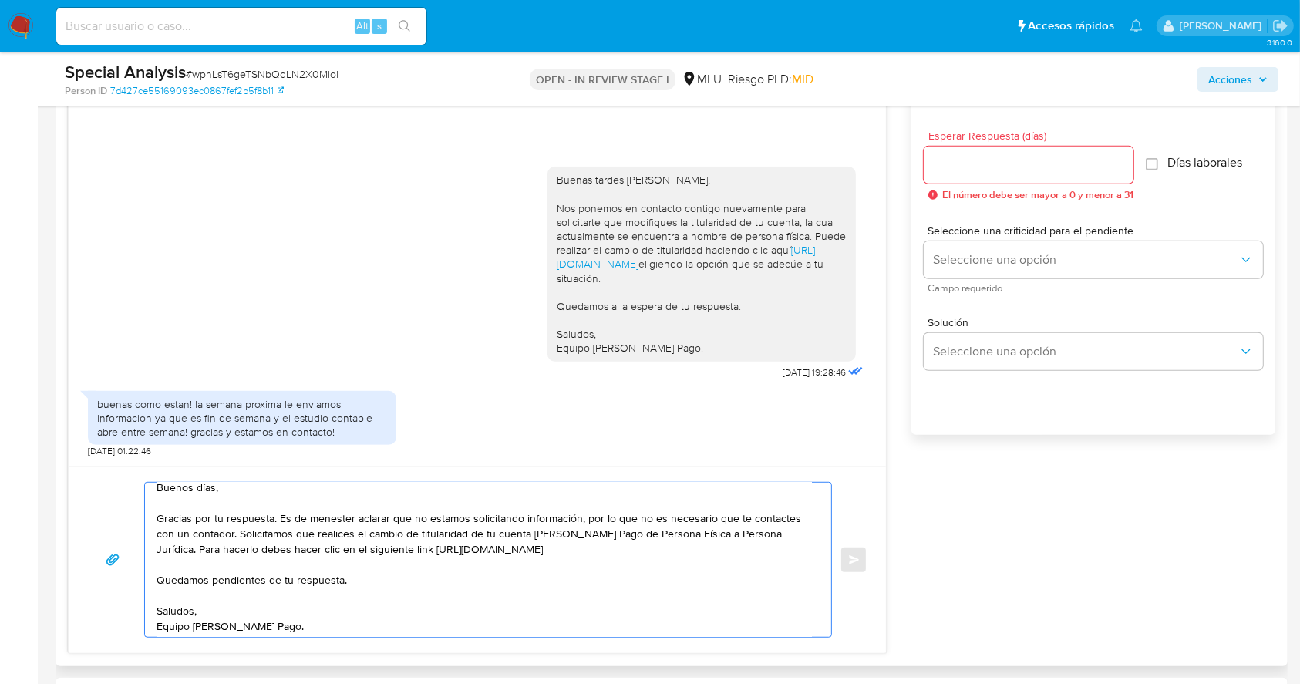
type textarea "Buenos días, Gracias por tu respuesta. Es de menester aclarar que no estamos so…"
click at [985, 163] on input "Esperar Respuesta (días)" at bounding box center [1029, 165] width 210 height 20
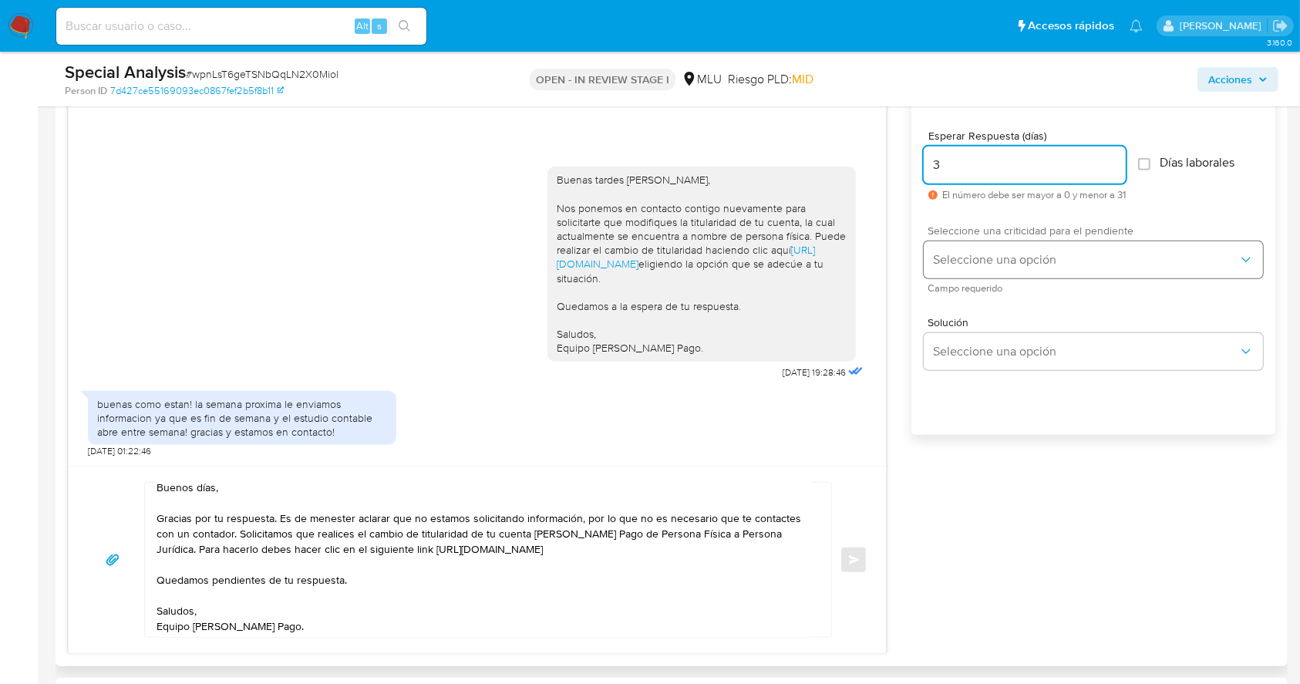
type input "3"
click at [966, 264] on span "Seleccione una opción" at bounding box center [1085, 259] width 305 height 15
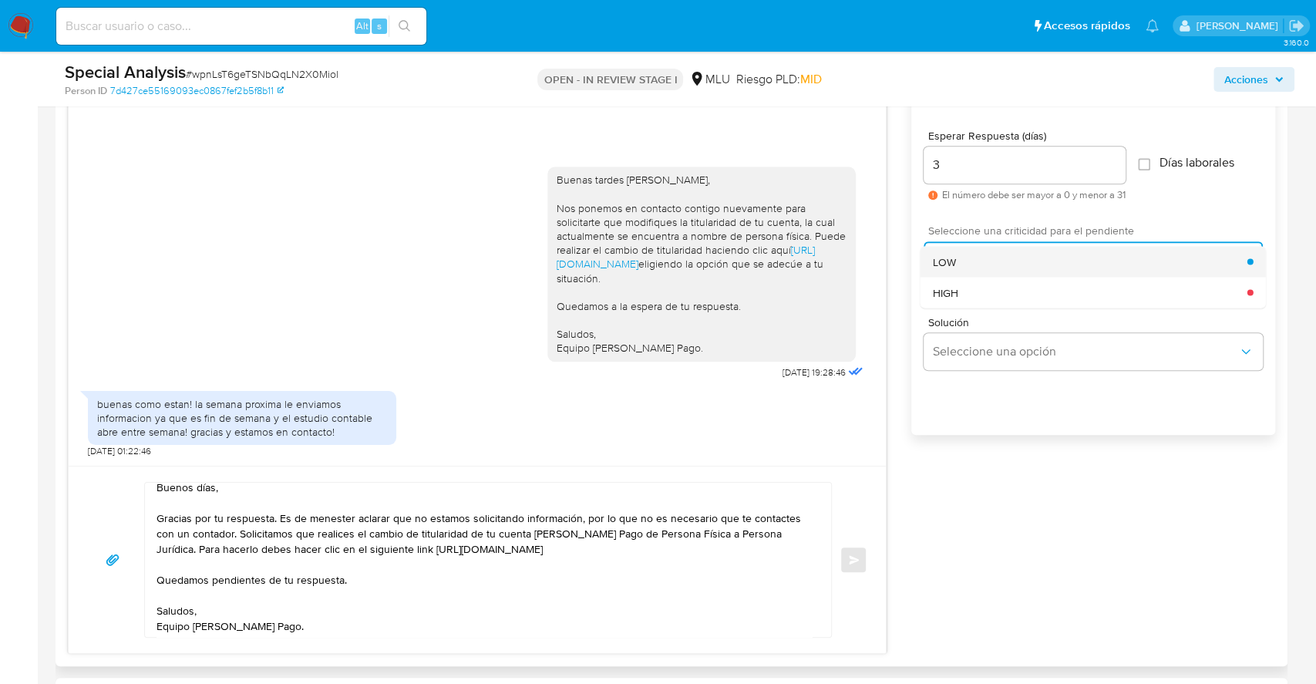
click at [961, 263] on div "LOW" at bounding box center [1090, 261] width 315 height 31
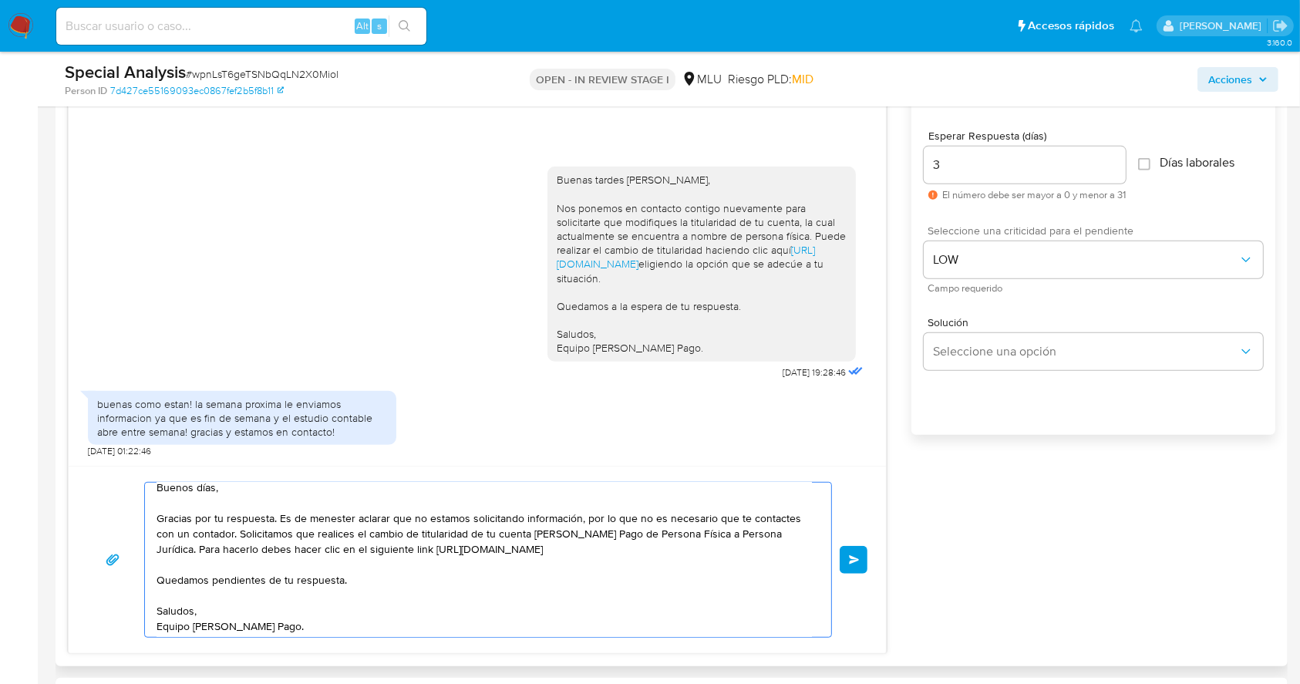
click at [262, 587] on textarea "Buenos días, Gracias por tu respuesta. Es de menester aclarar que no estamos so…" at bounding box center [483, 560] width 655 height 154
click at [507, 595] on textarea "Buenos días, Gracias por tu respuesta. Es de menester aclarar que no estamos so…" at bounding box center [483, 560] width 655 height 154
type textarea "Buenos días, Gracias por tu respuesta. Es de menester aclarar que no estamos so…"
click at [853, 557] on span "Enviar" at bounding box center [854, 559] width 11 height 9
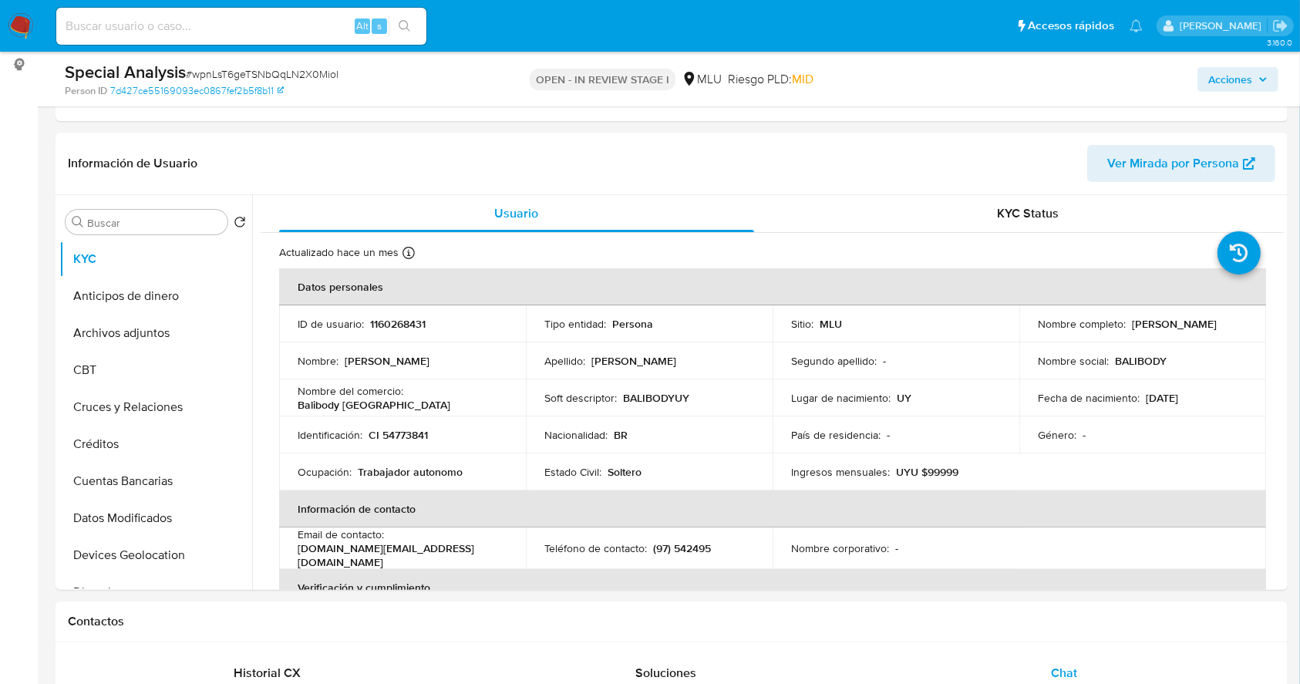
scroll to position [198, 0]
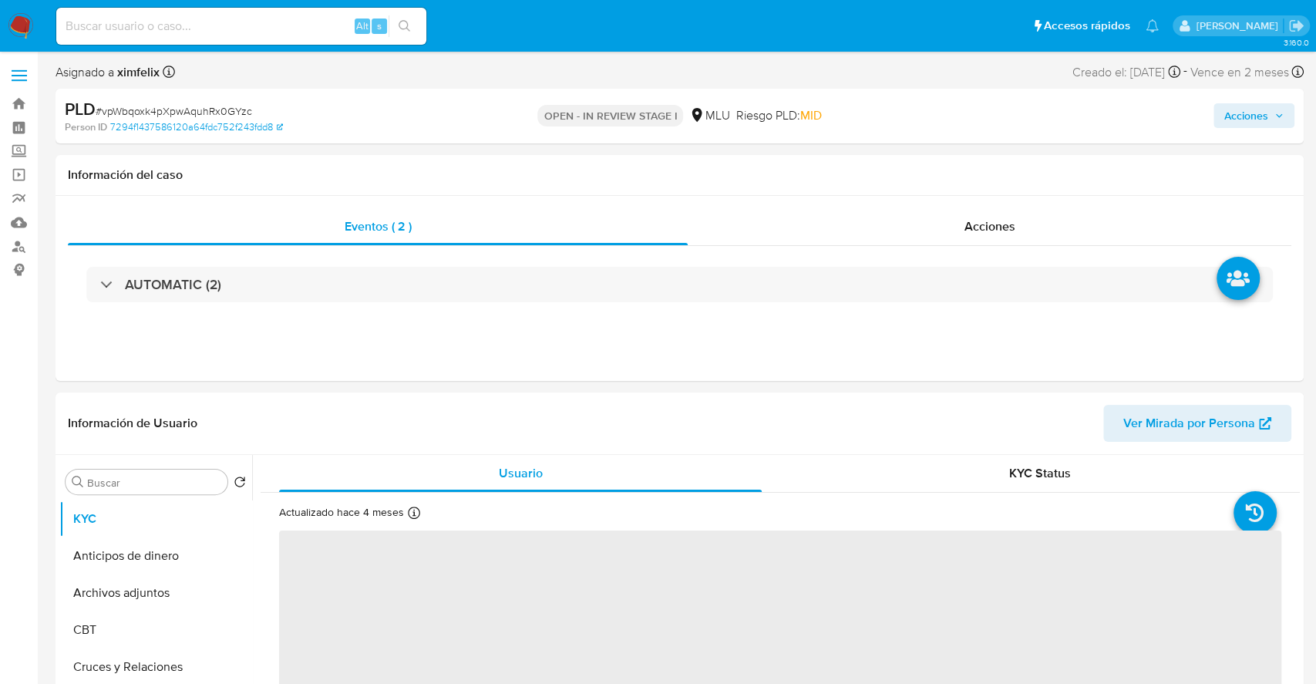
select select "10"
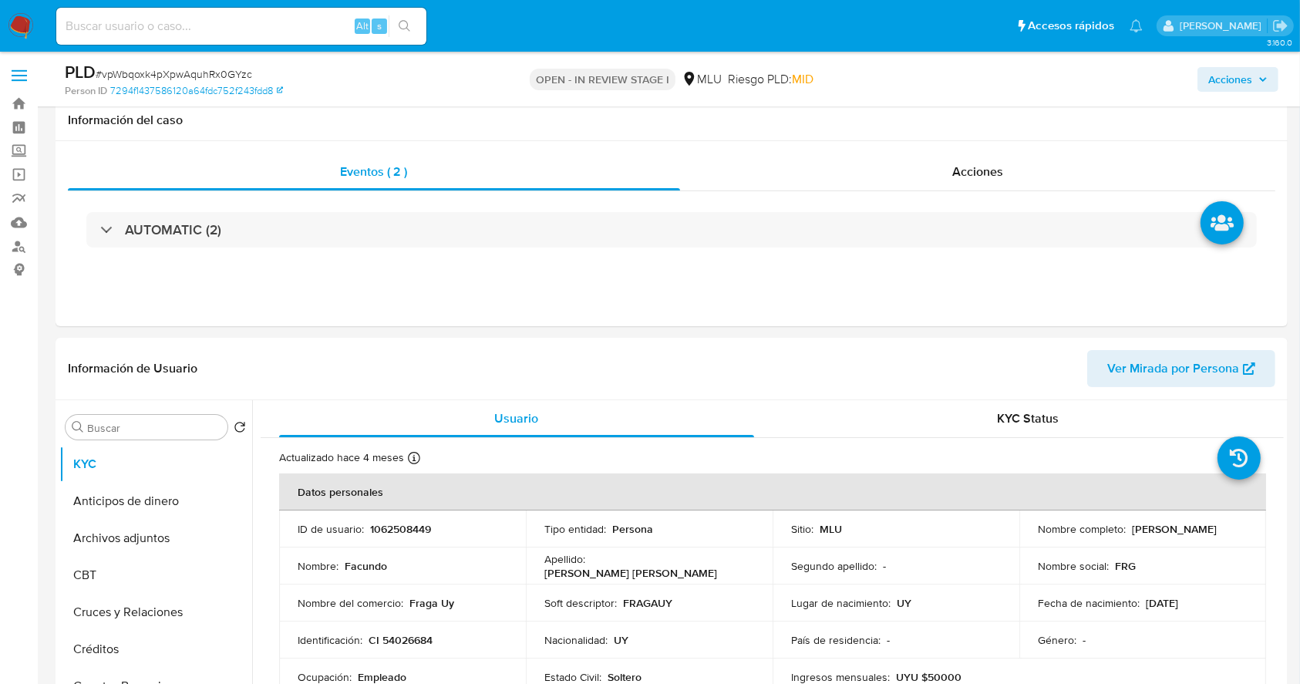
scroll to position [598, 0]
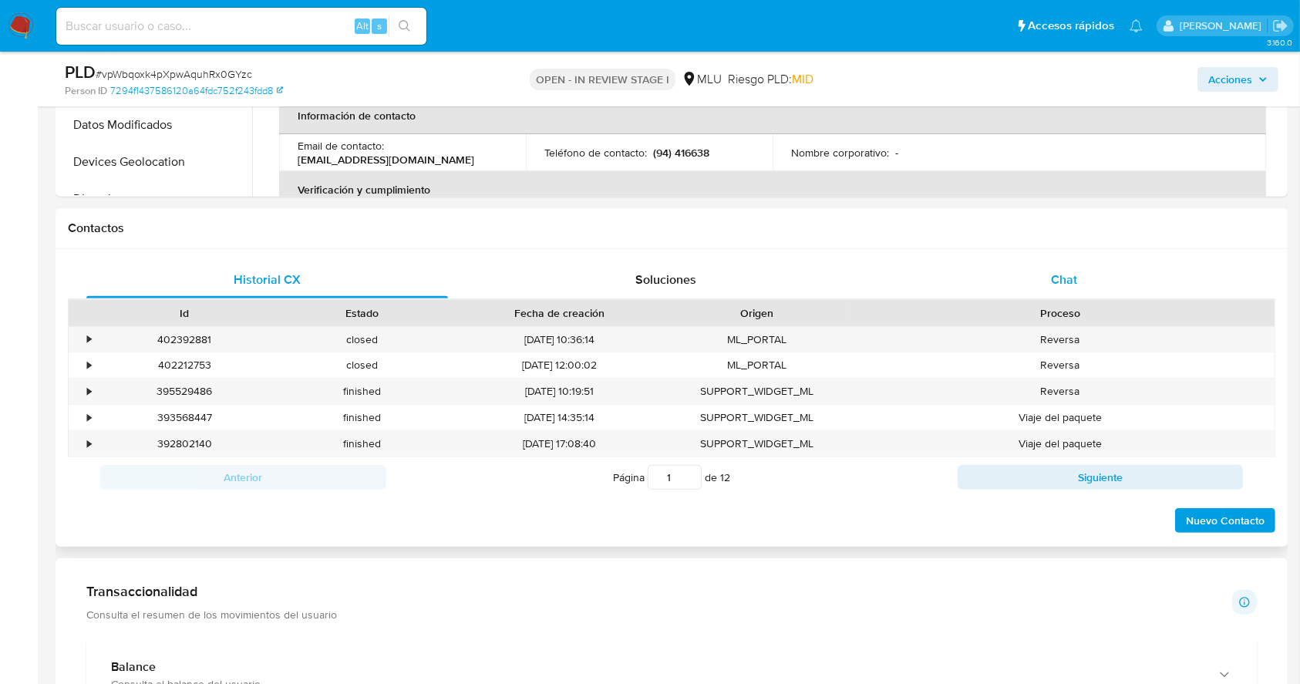
click at [1072, 292] on div "Chat" at bounding box center [1064, 279] width 362 height 37
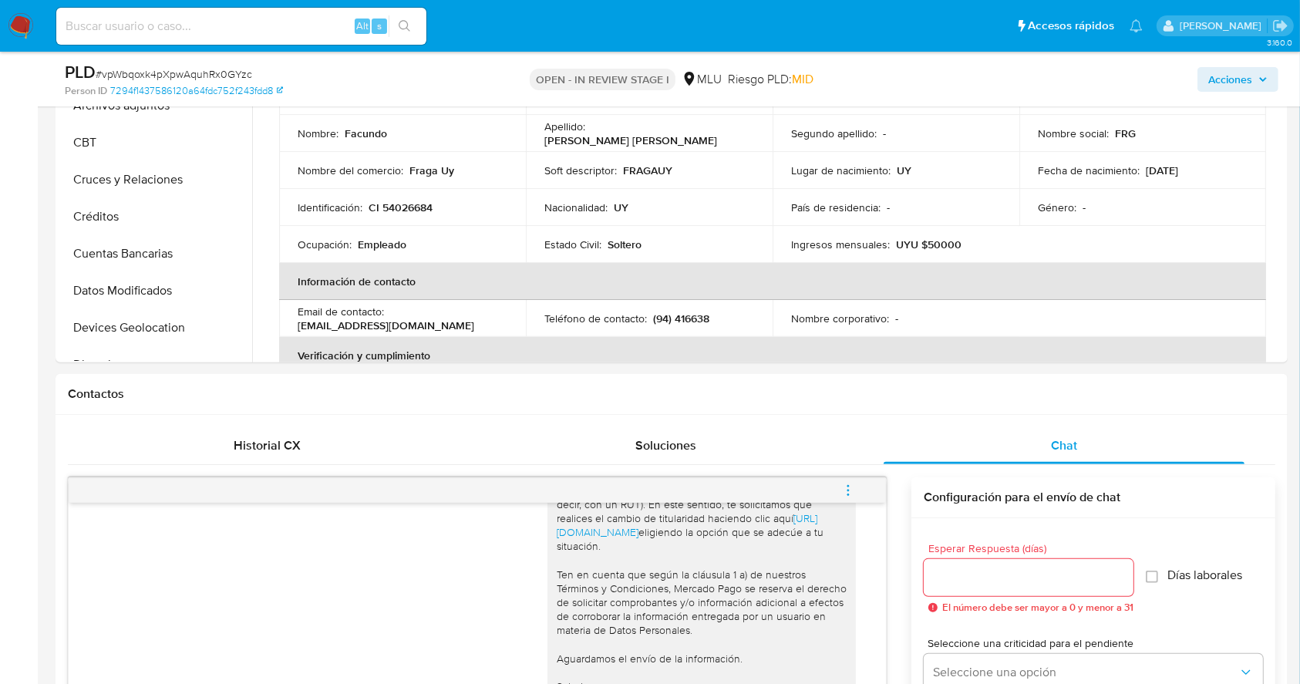
scroll to position [323, 0]
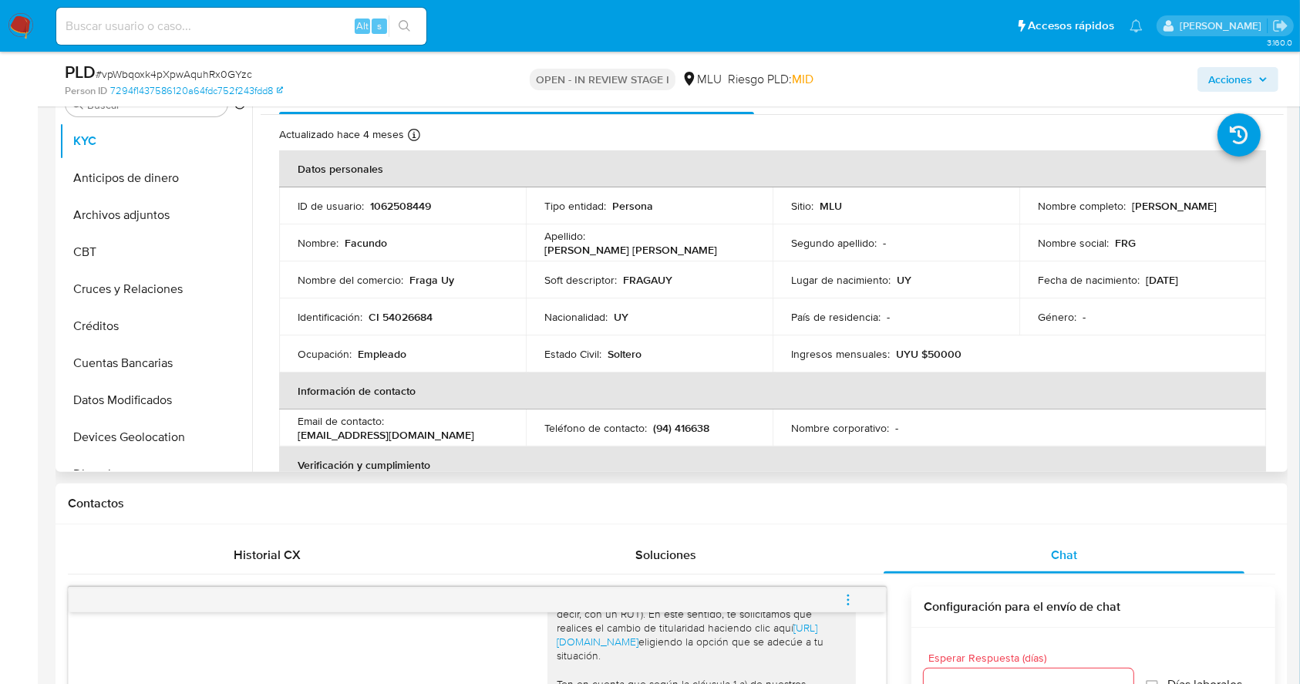
click at [419, 208] on p "1062508449" at bounding box center [400, 206] width 61 height 14
copy p "1062508449"
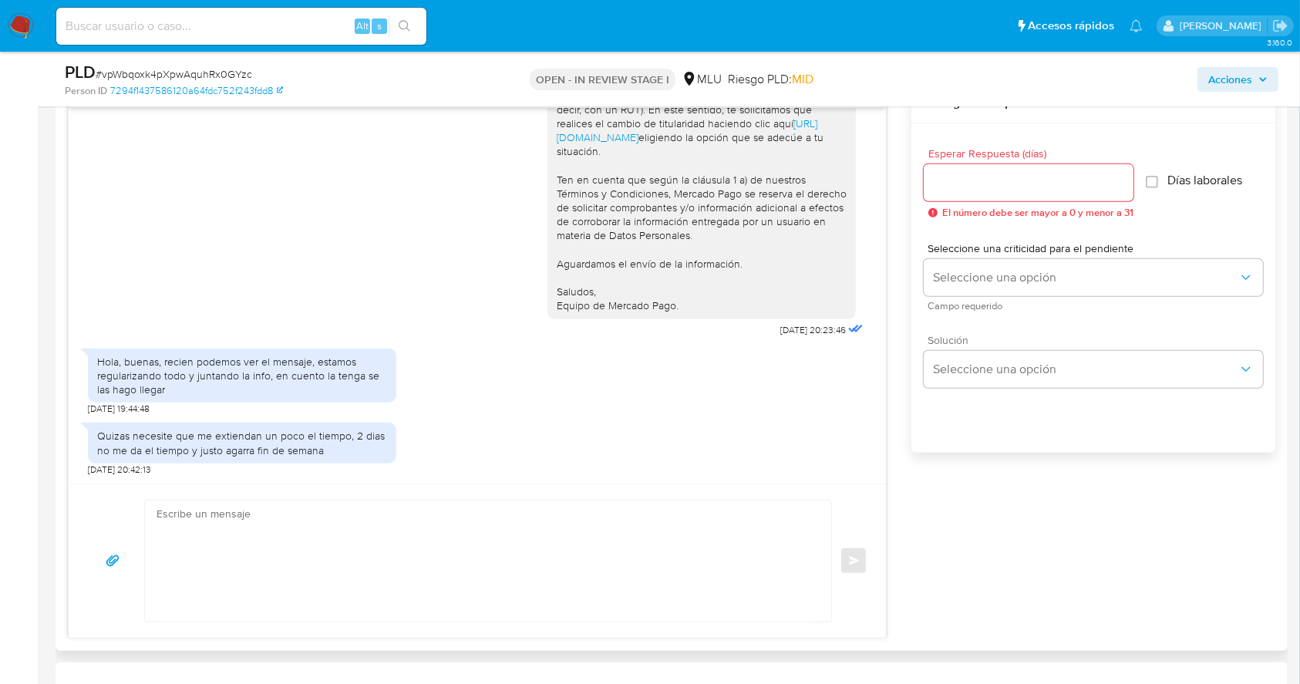
scroll to position [834, 0]
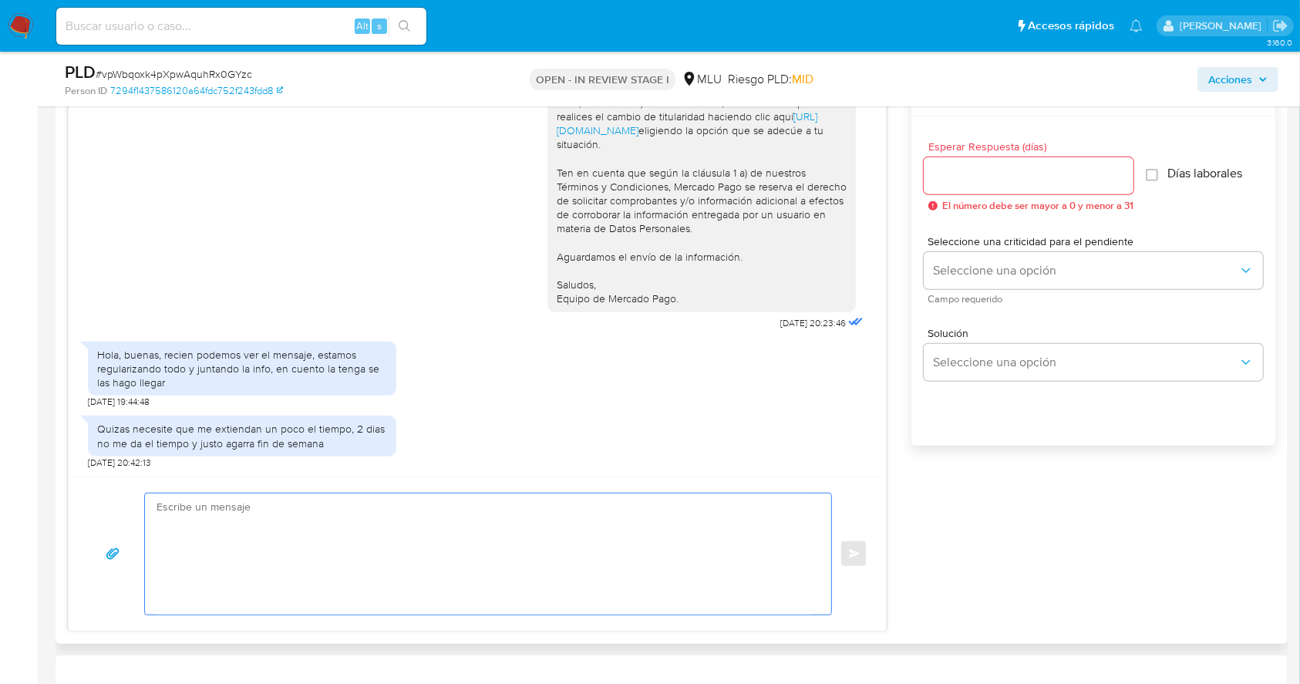
click at [399, 565] on textarea at bounding box center [483, 553] width 655 height 121
click at [278, 537] on textarea "Buenos días, Gracias por tu respuesta. Podrías compartirnos número de RUT de tu…" at bounding box center [483, 553] width 655 height 121
click at [558, 533] on textarea "Buenos días, Gracias por tu respuesta. ¿Podrías compartirnos número de RUT de t…" at bounding box center [483, 553] width 655 height 121
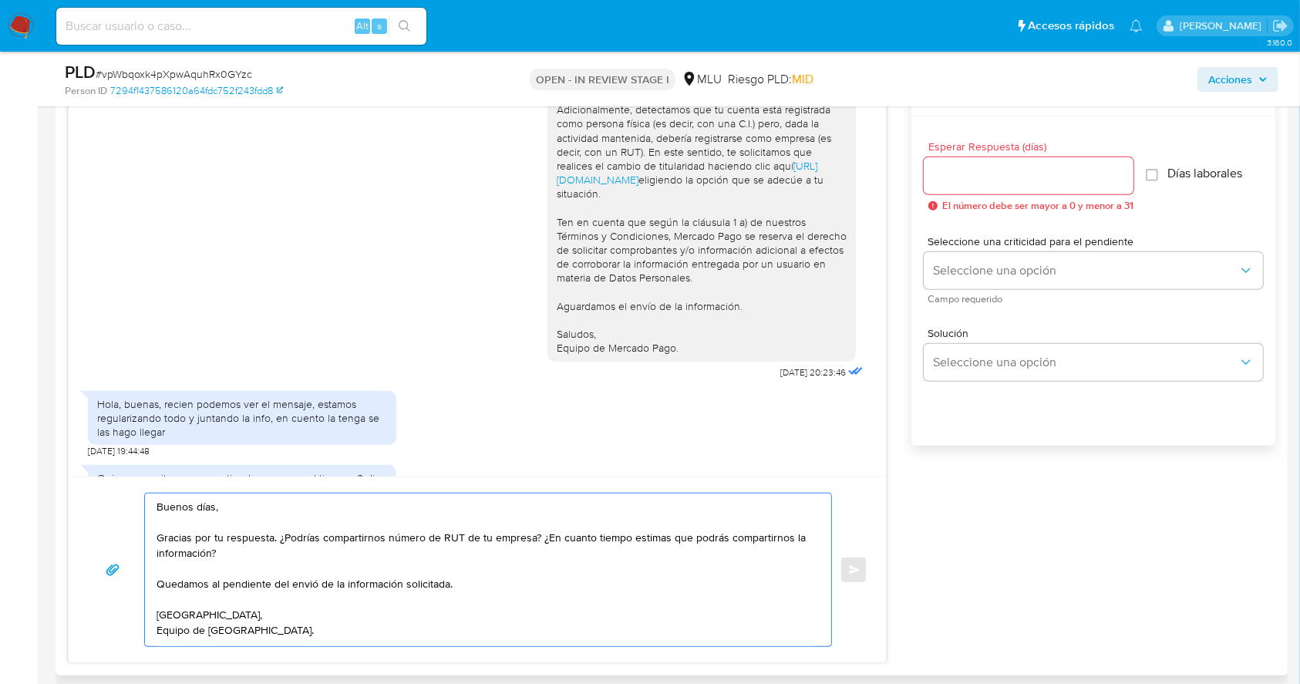
scroll to position [352, 0]
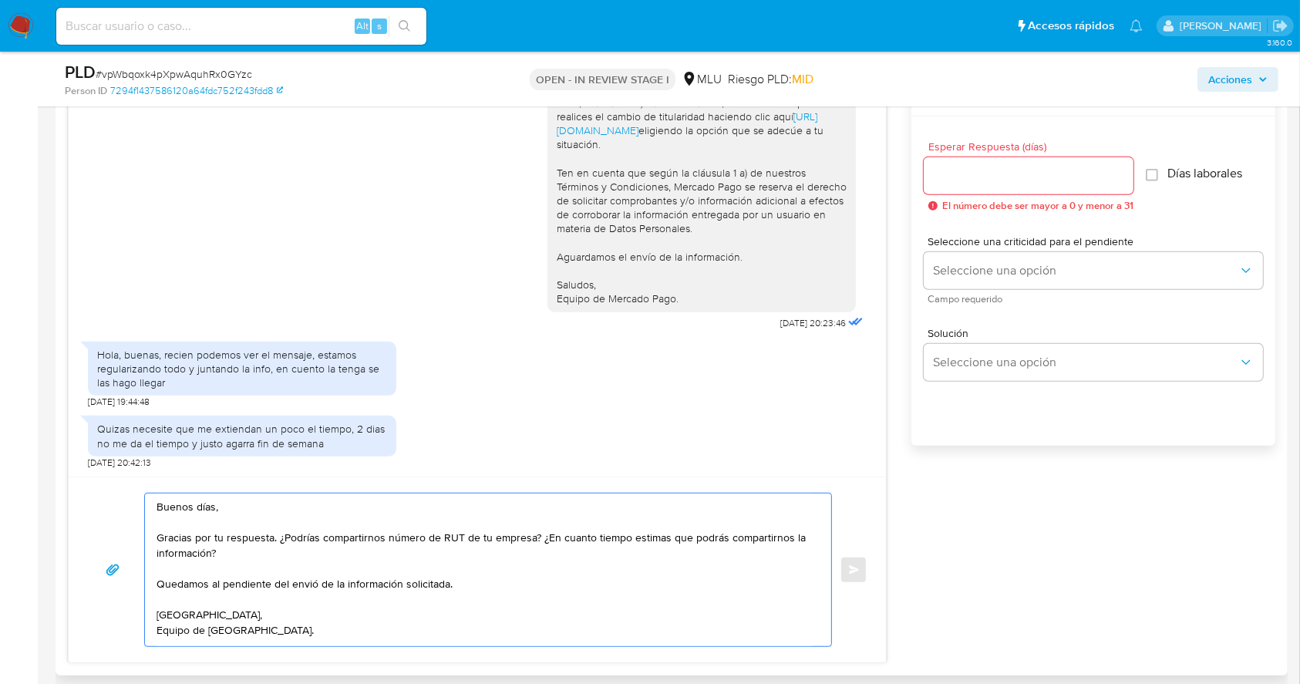
type textarea "Buenos días, Gracias por tu respuesta. ¿Podrías compartirnos número de RUT de t…"
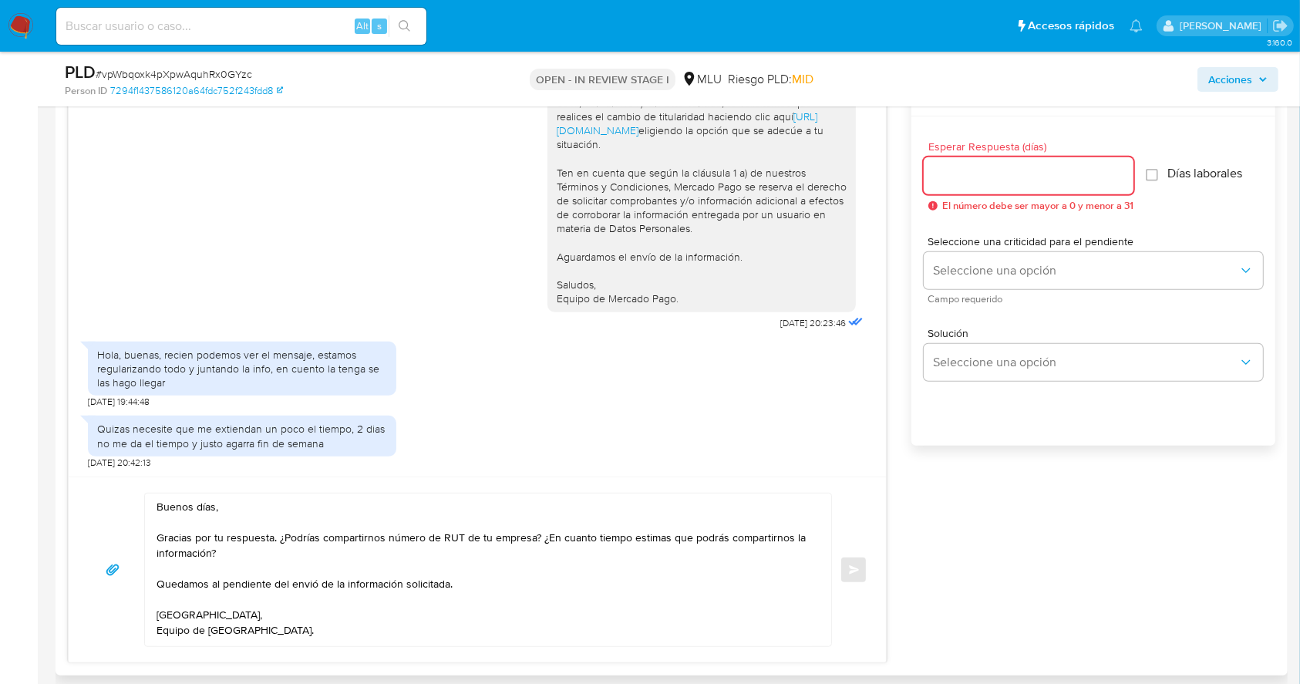
click at [987, 169] on input "Esperar Respuesta (días)" at bounding box center [1029, 176] width 210 height 20
type input "3"
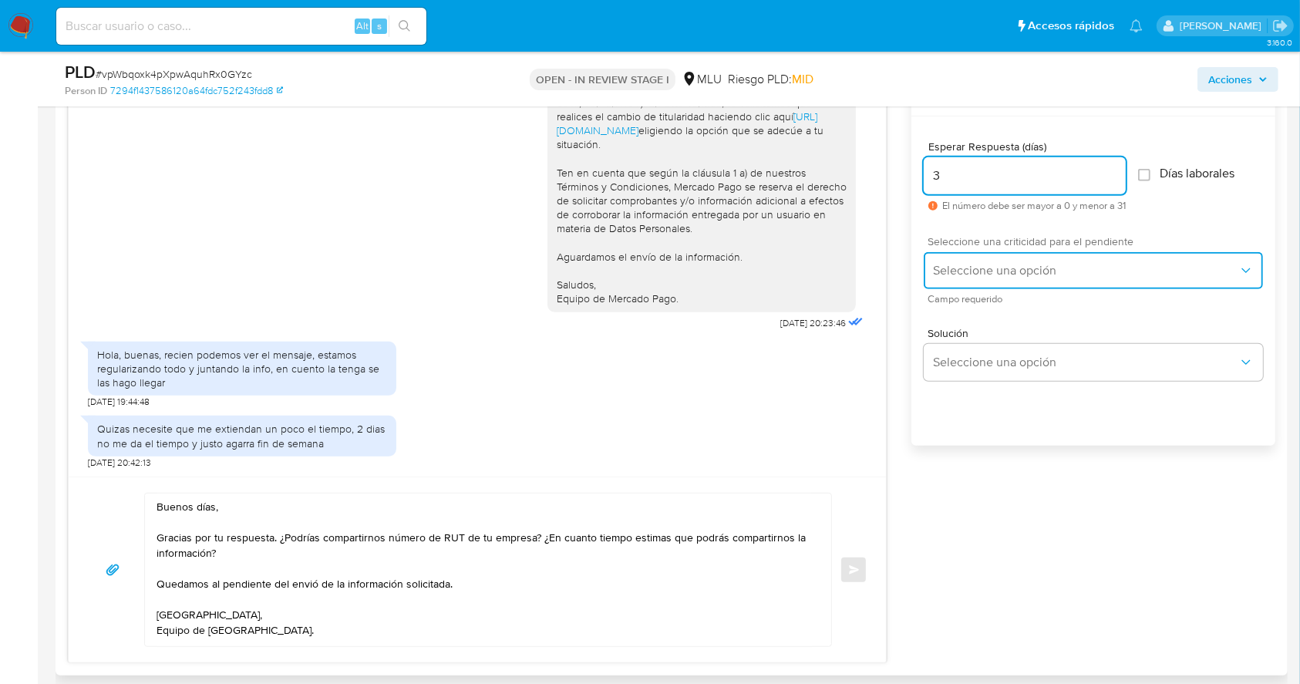
click at [958, 278] on button "Seleccione una opción" at bounding box center [1093, 270] width 339 height 37
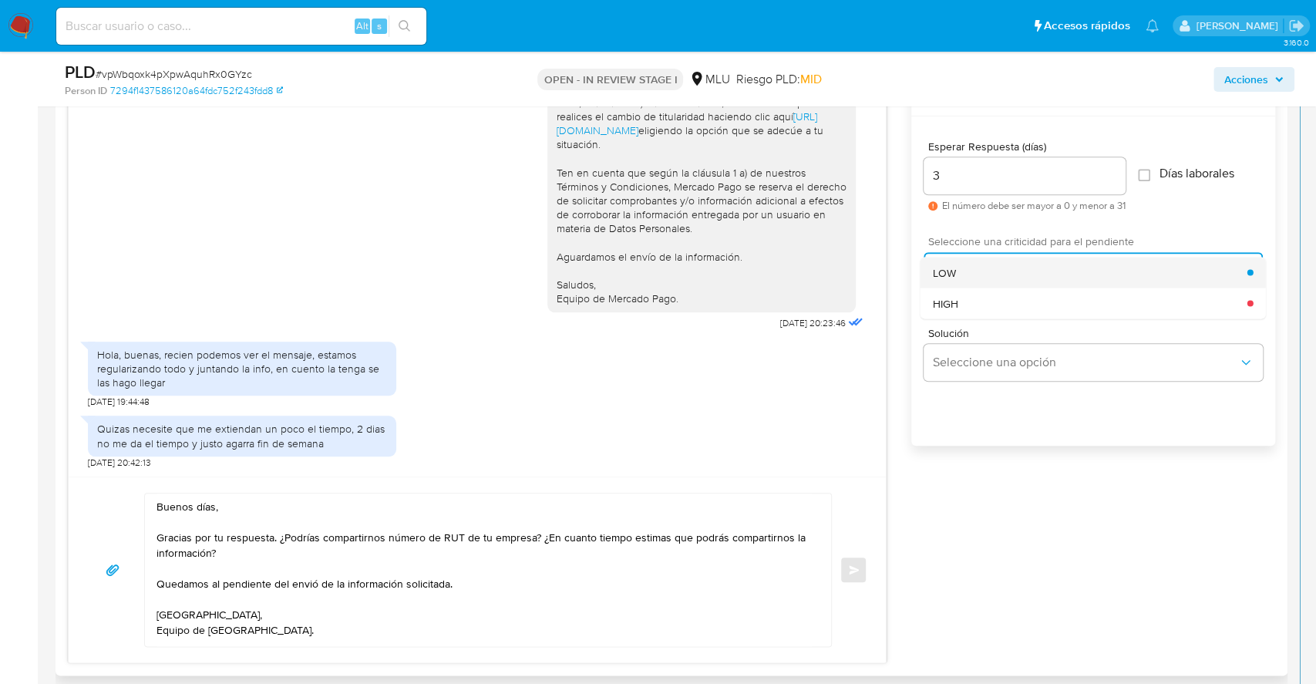
click at [941, 271] on span "LOW" at bounding box center [944, 272] width 23 height 14
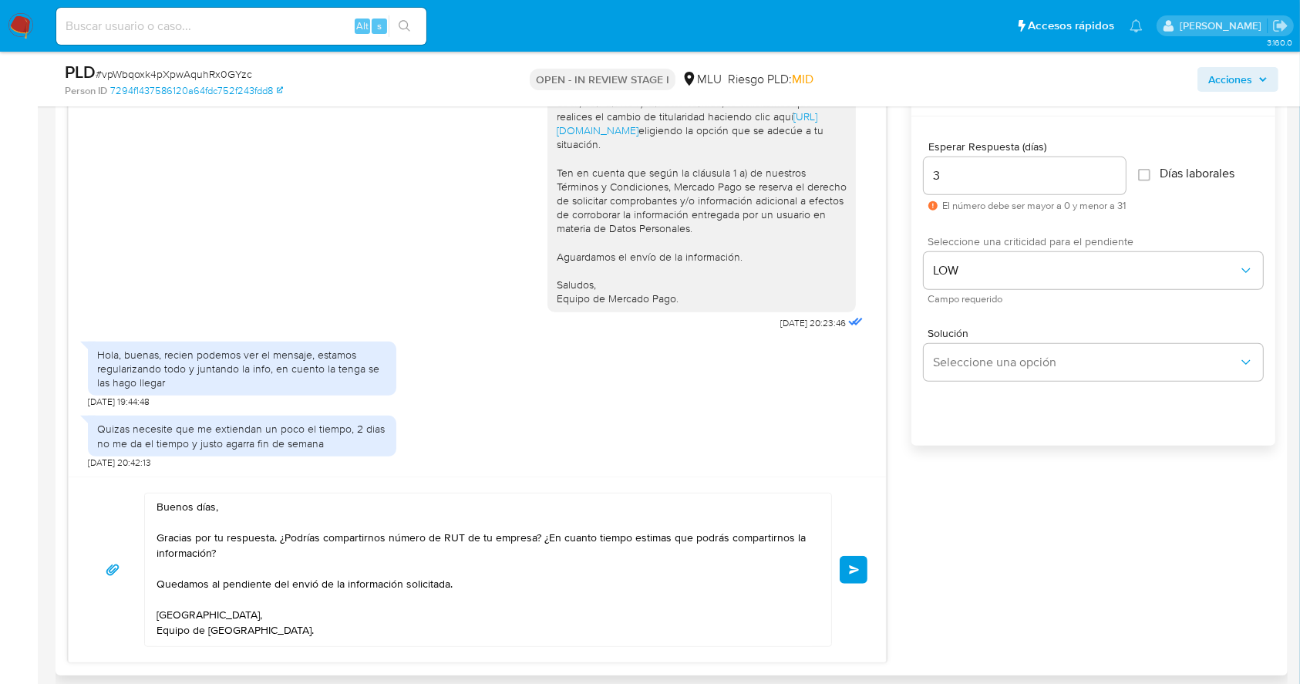
click at [853, 570] on span "Enviar" at bounding box center [854, 569] width 11 height 9
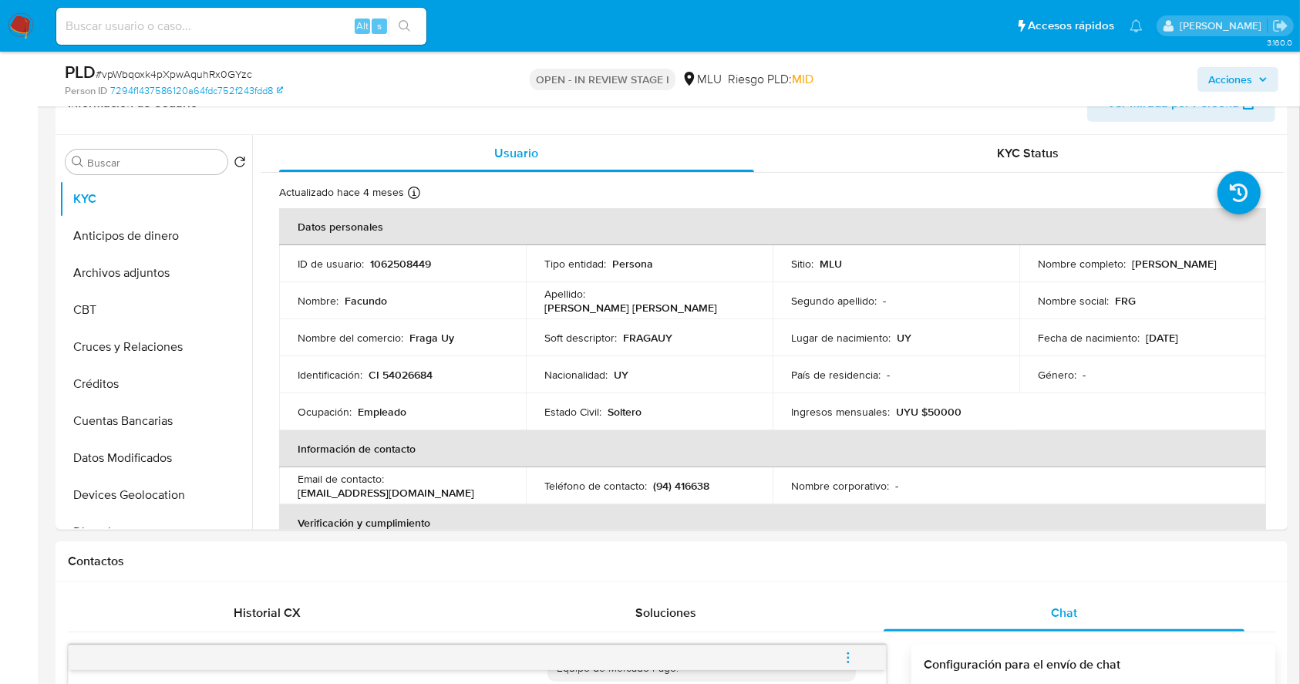
scroll to position [214, 0]
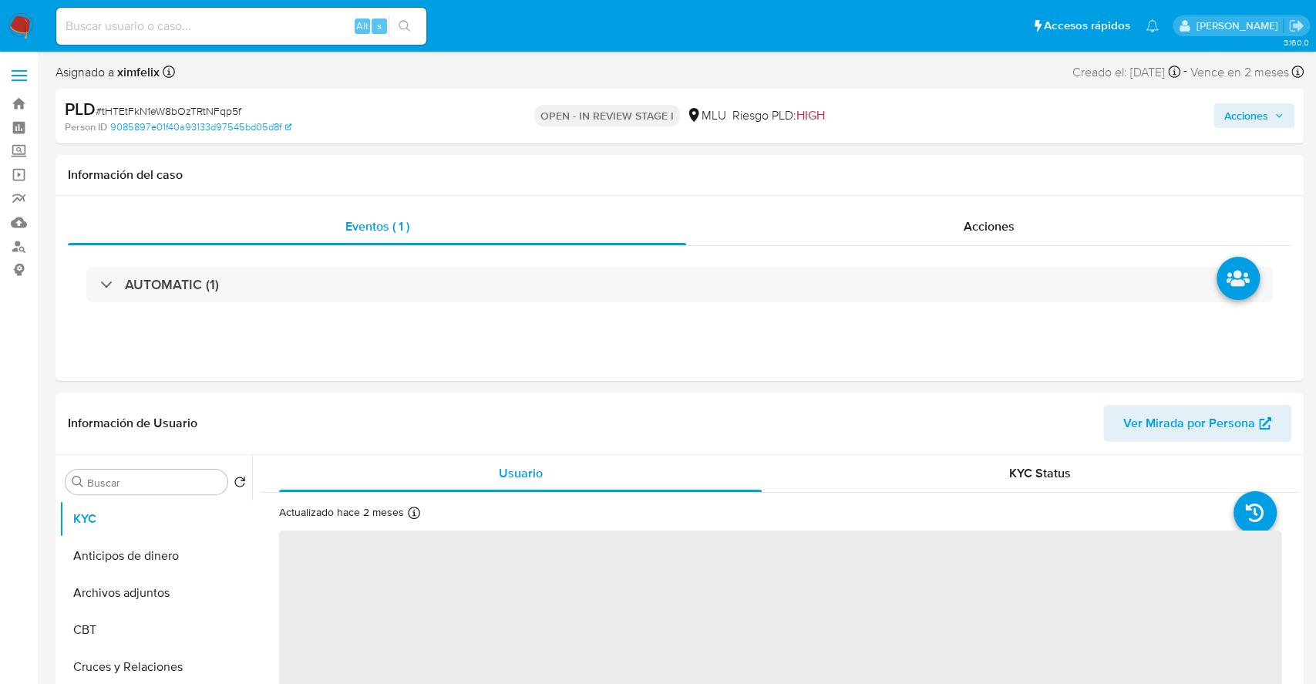
select select "10"
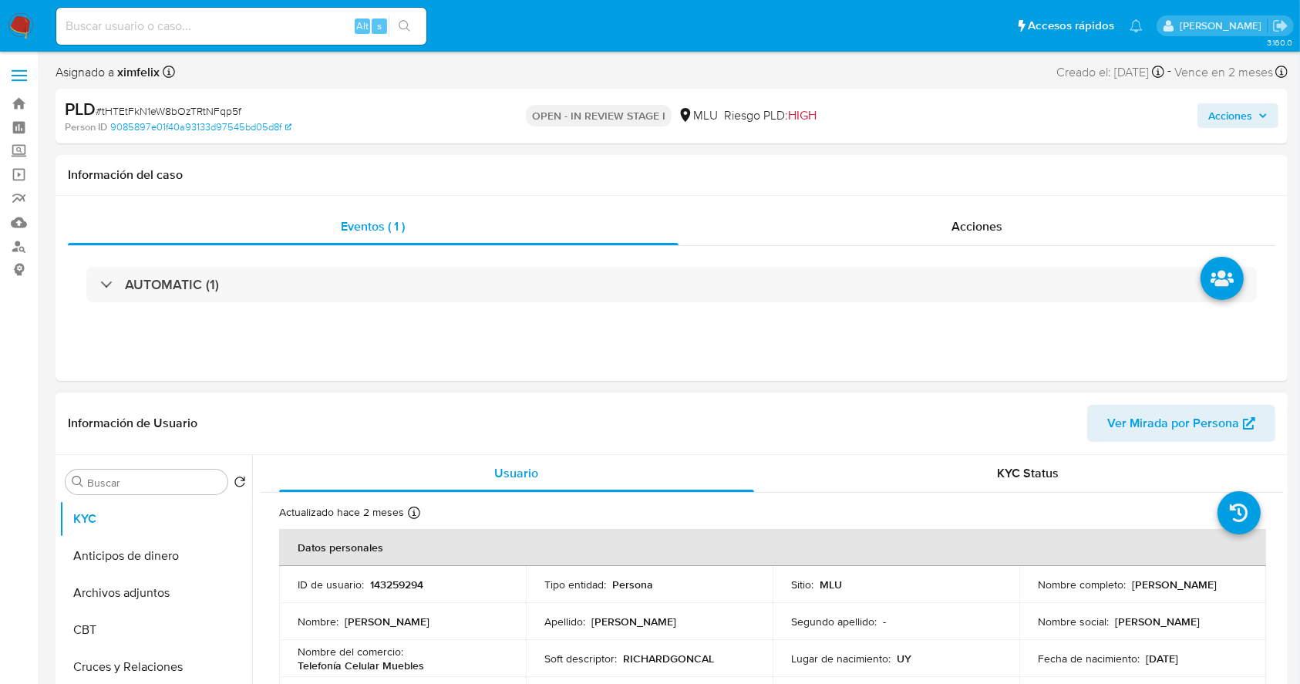
click at [404, 585] on p "143259294" at bounding box center [396, 584] width 53 height 14
copy p "143259294"
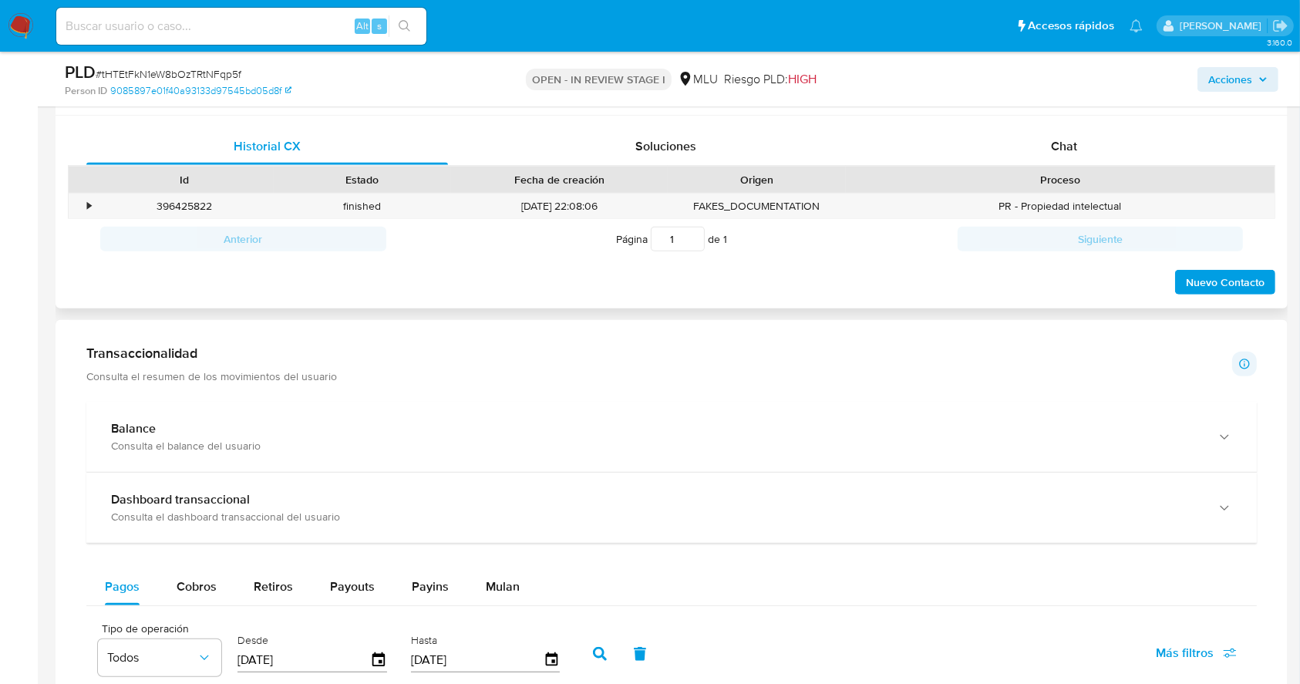
scroll to position [729, 0]
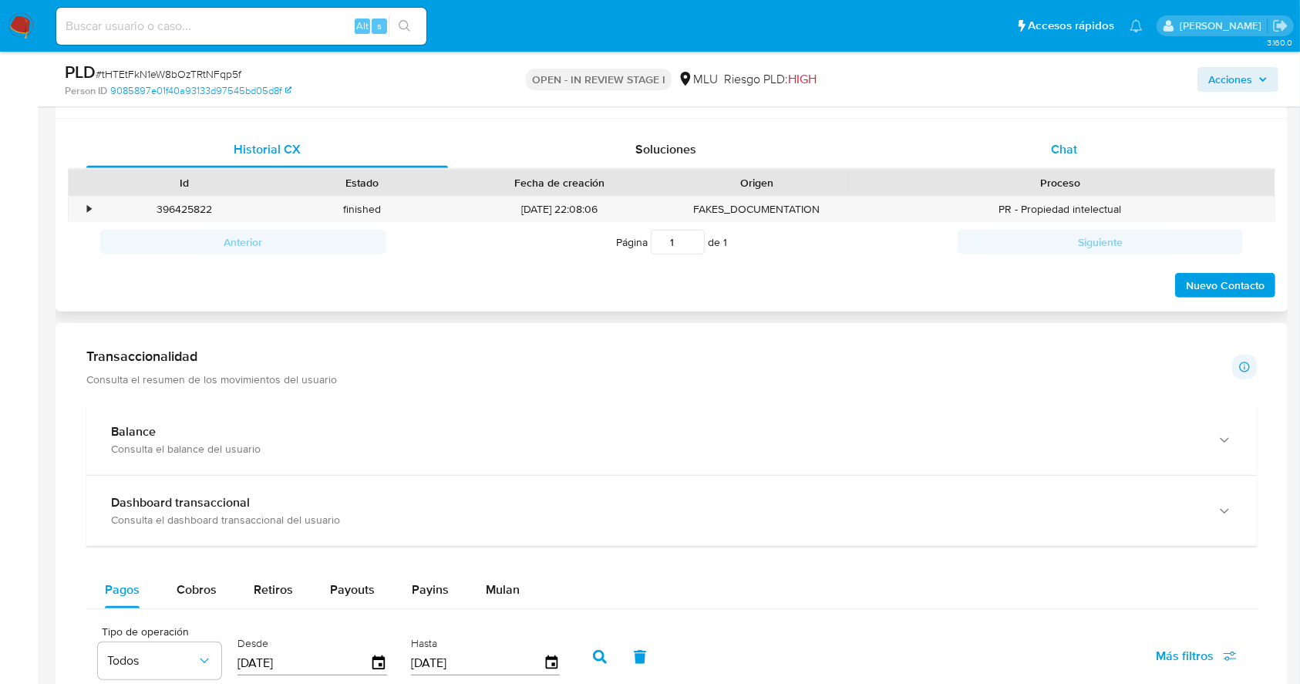
click at [1086, 163] on div "Chat" at bounding box center [1064, 149] width 362 height 37
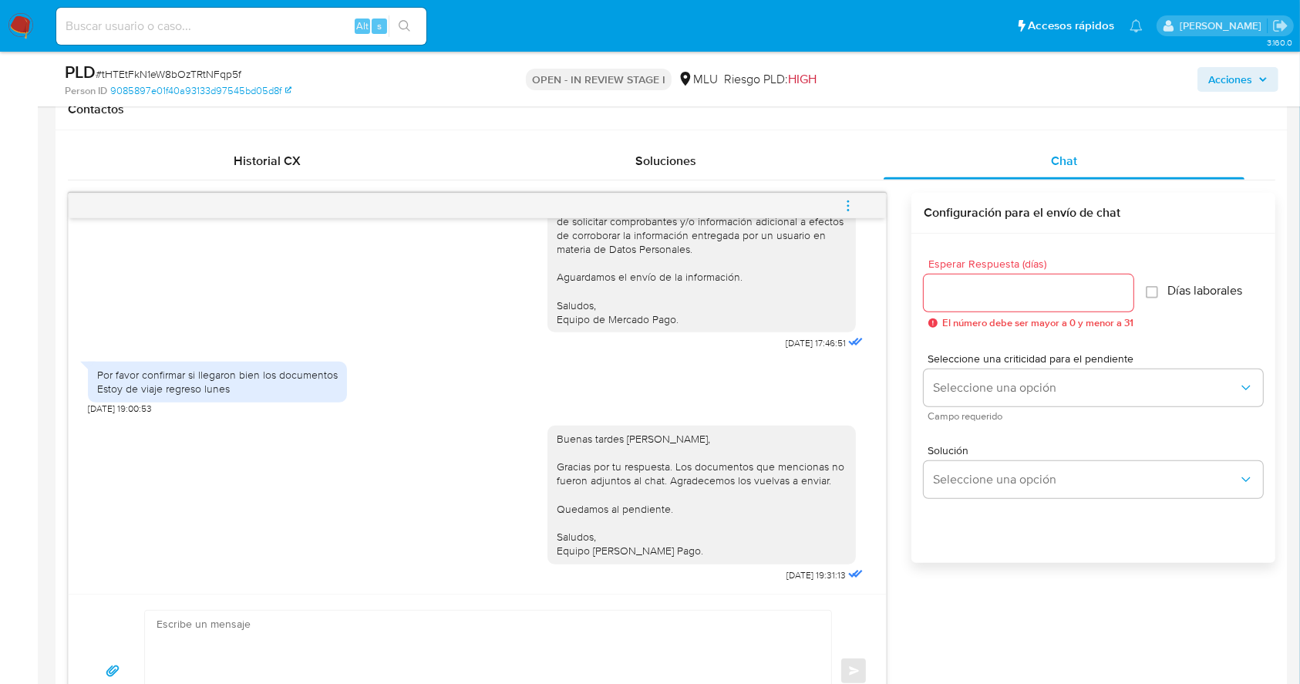
scroll to position [727, 0]
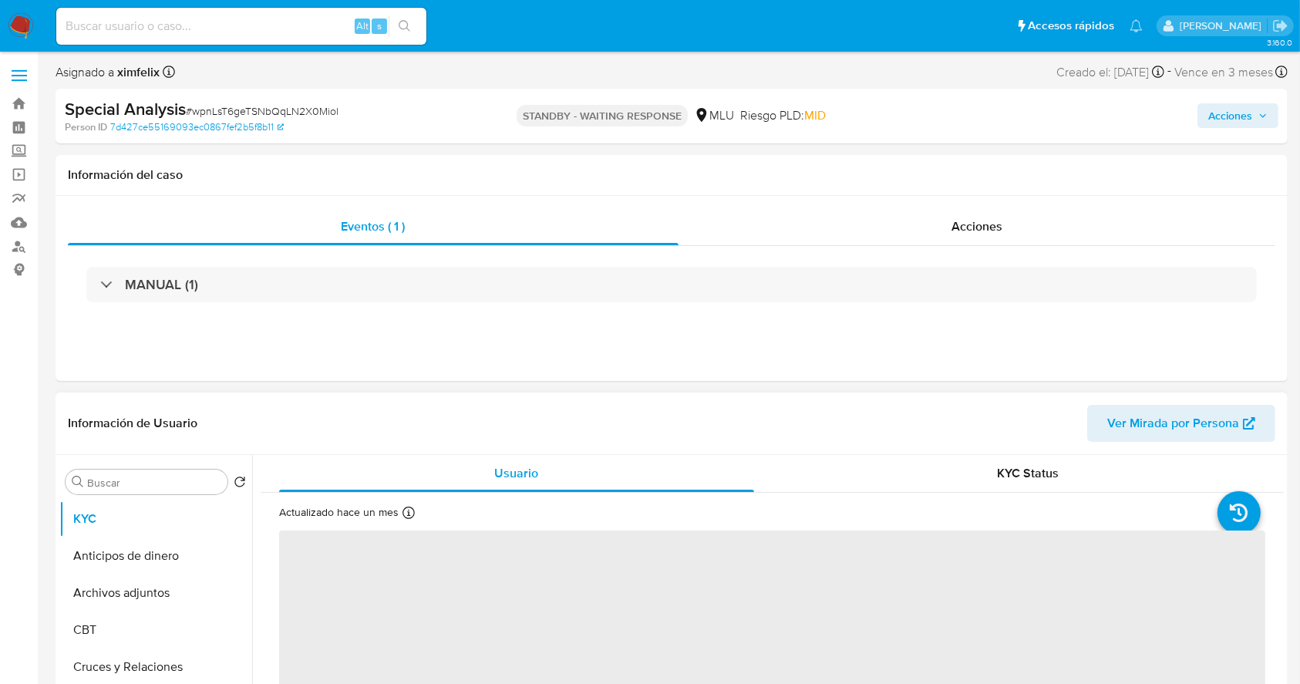
select select "10"
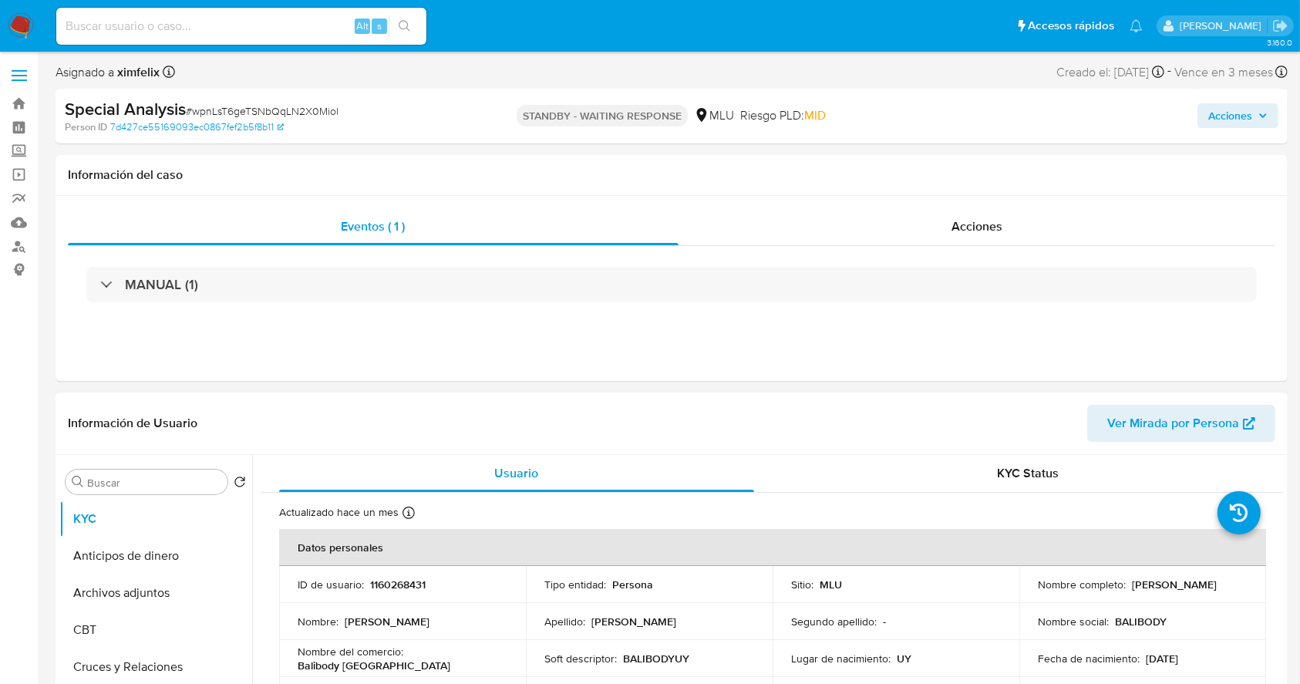
click at [409, 587] on p "1160268431" at bounding box center [398, 584] width 56 height 14
copy p "1160268431"
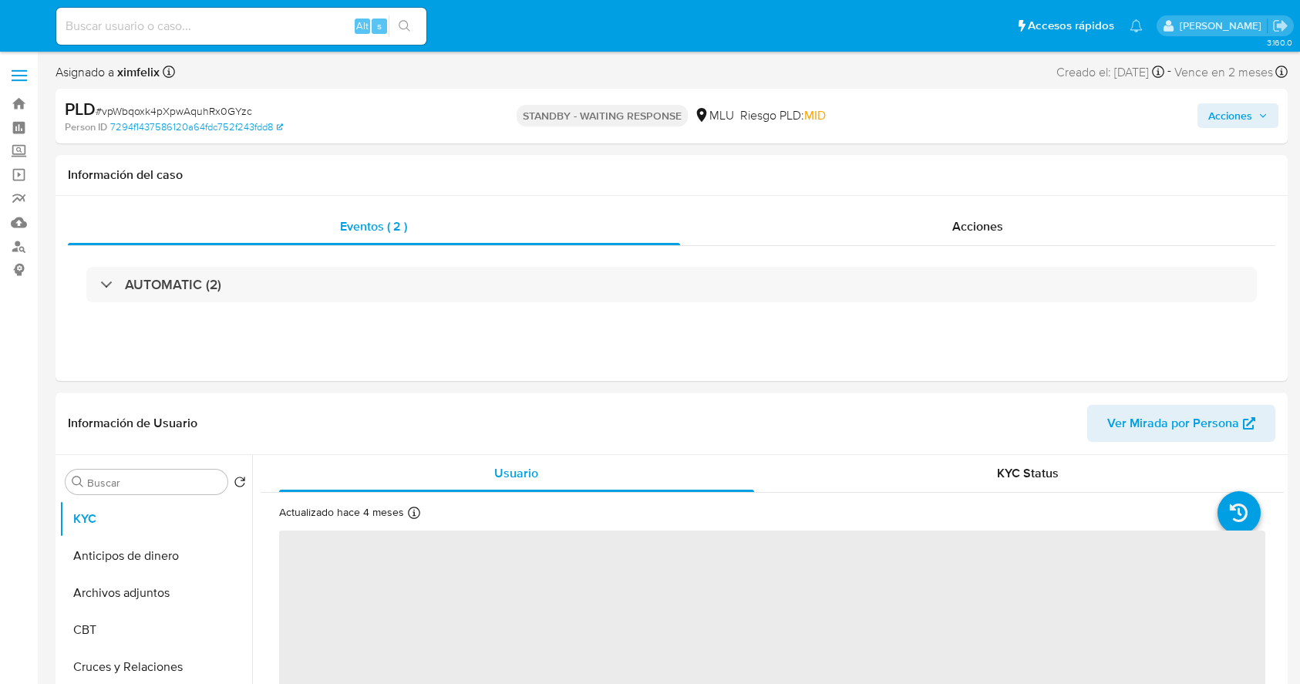
select select "10"
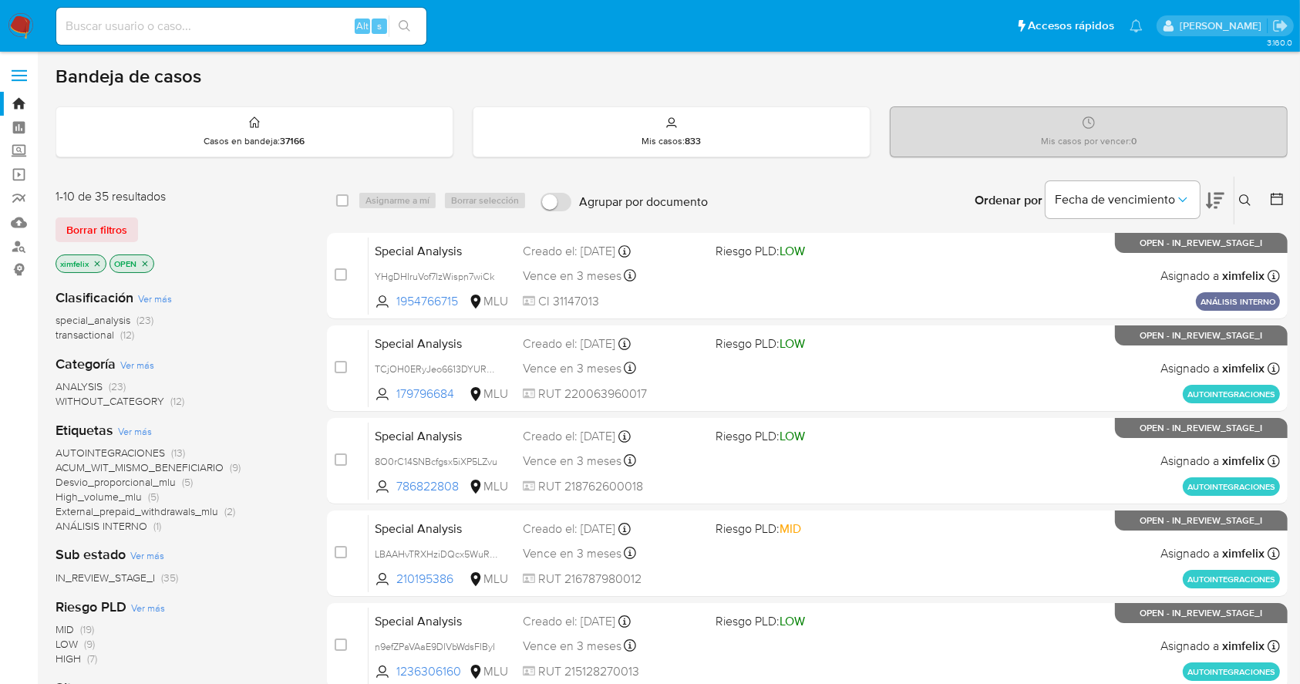
click at [1210, 197] on icon at bounding box center [1215, 201] width 19 height 16
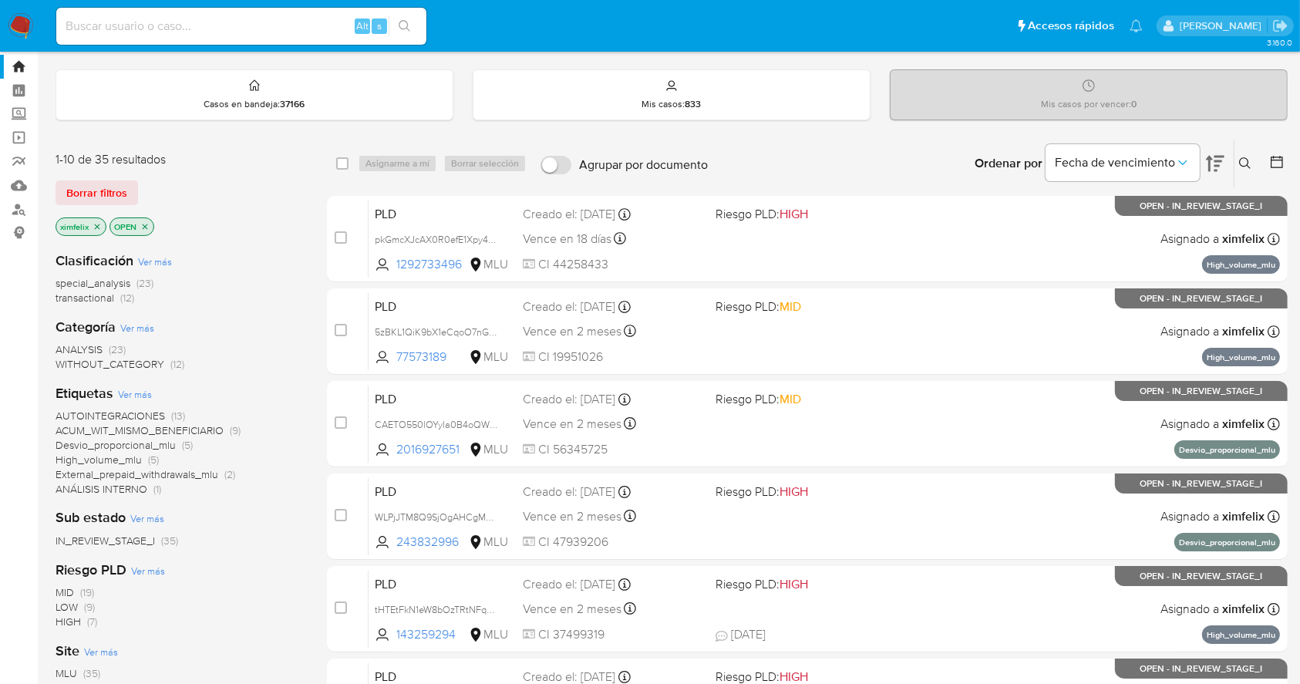
scroll to position [42, 0]
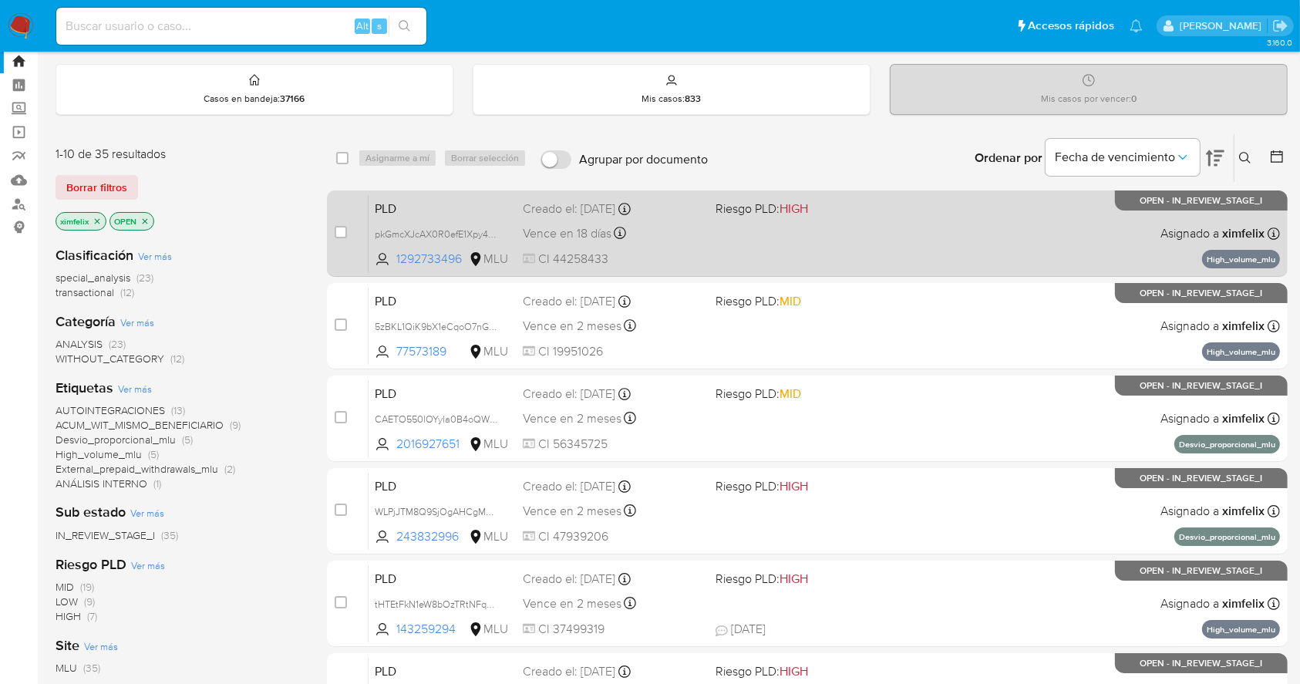
click at [933, 269] on div "PLD pkGmcXJcAX0R0efE1Xpy48vj 1292733496 MLU Riesgo PLD: HIGH Creado el: 12/07/2…" at bounding box center [824, 233] width 911 height 78
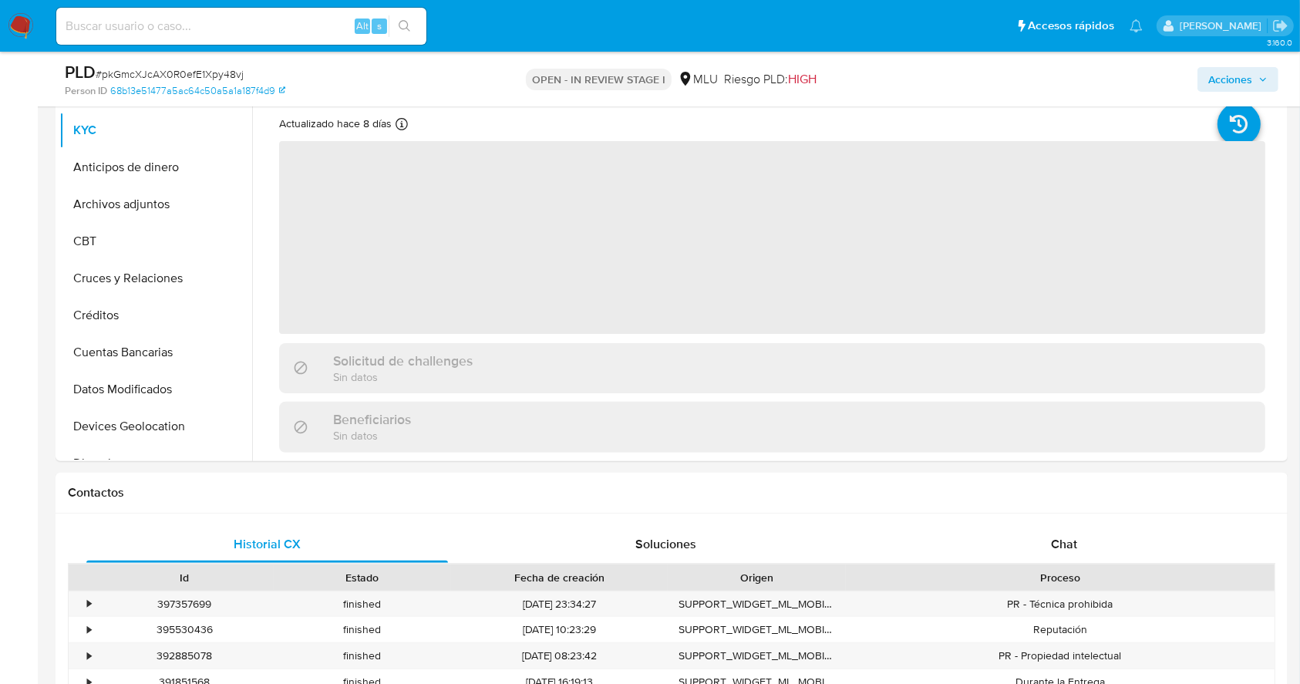
scroll to position [352, 0]
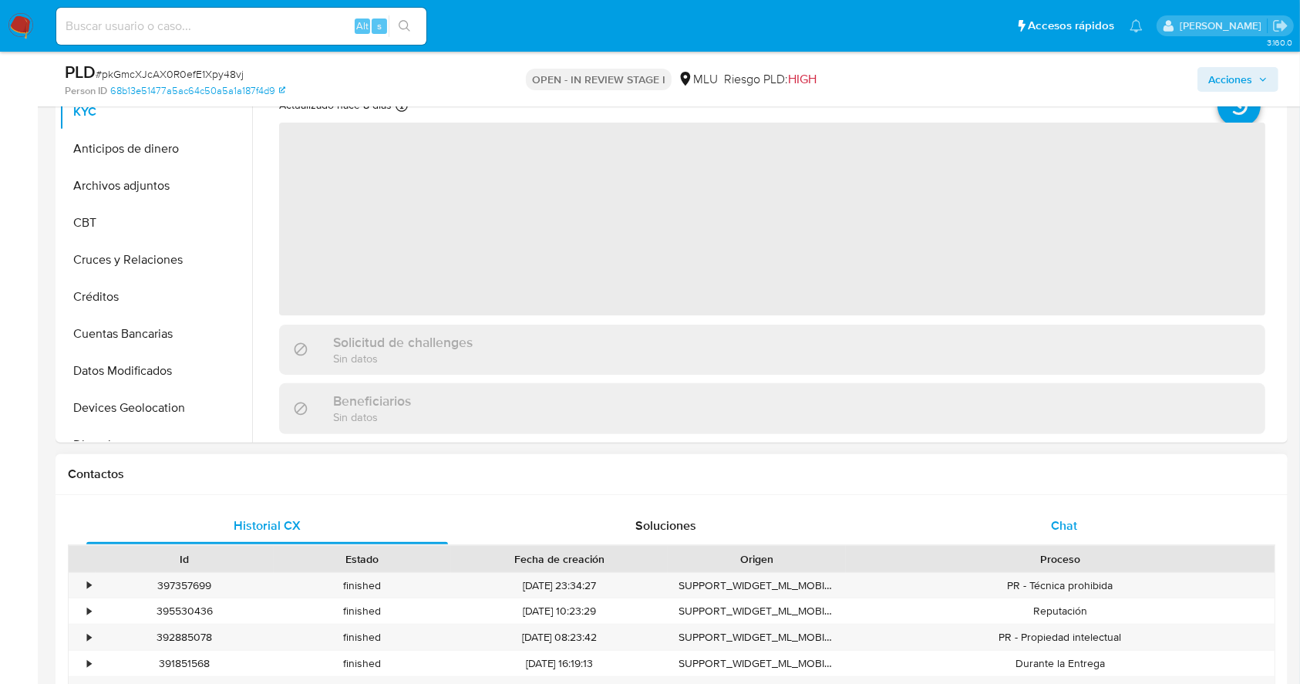
select select "10"
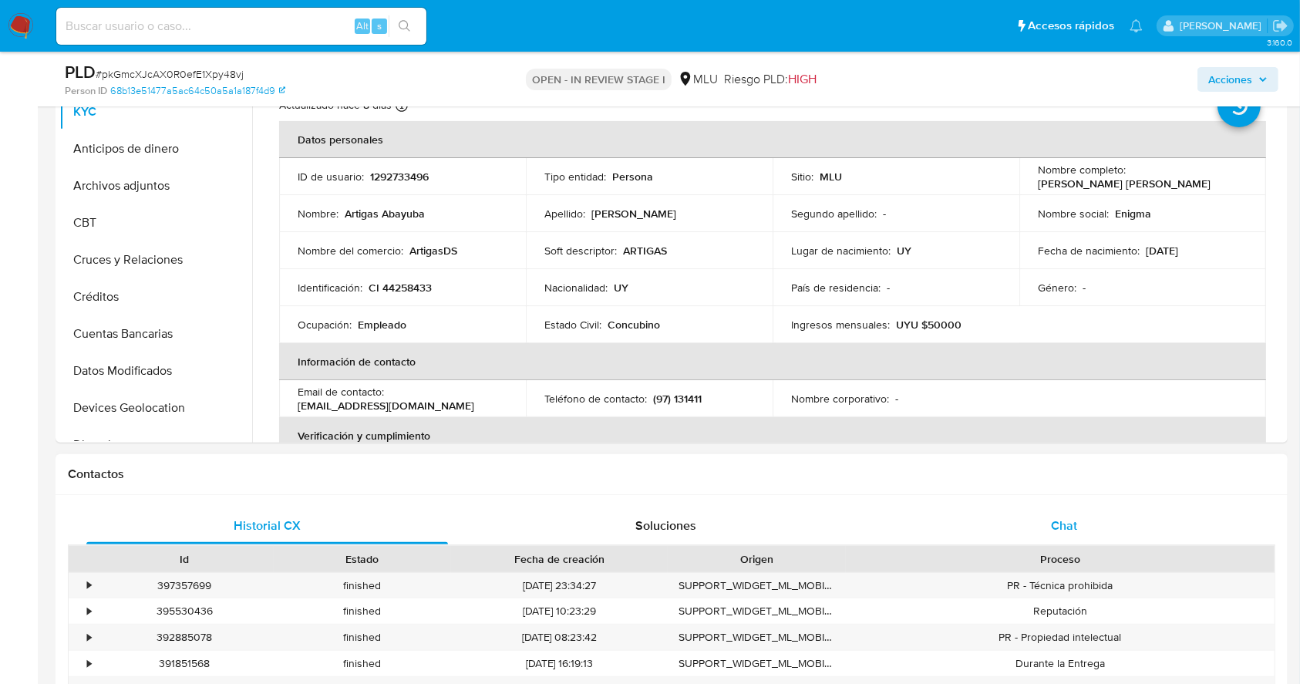
click at [1041, 523] on div "Chat" at bounding box center [1064, 525] width 362 height 37
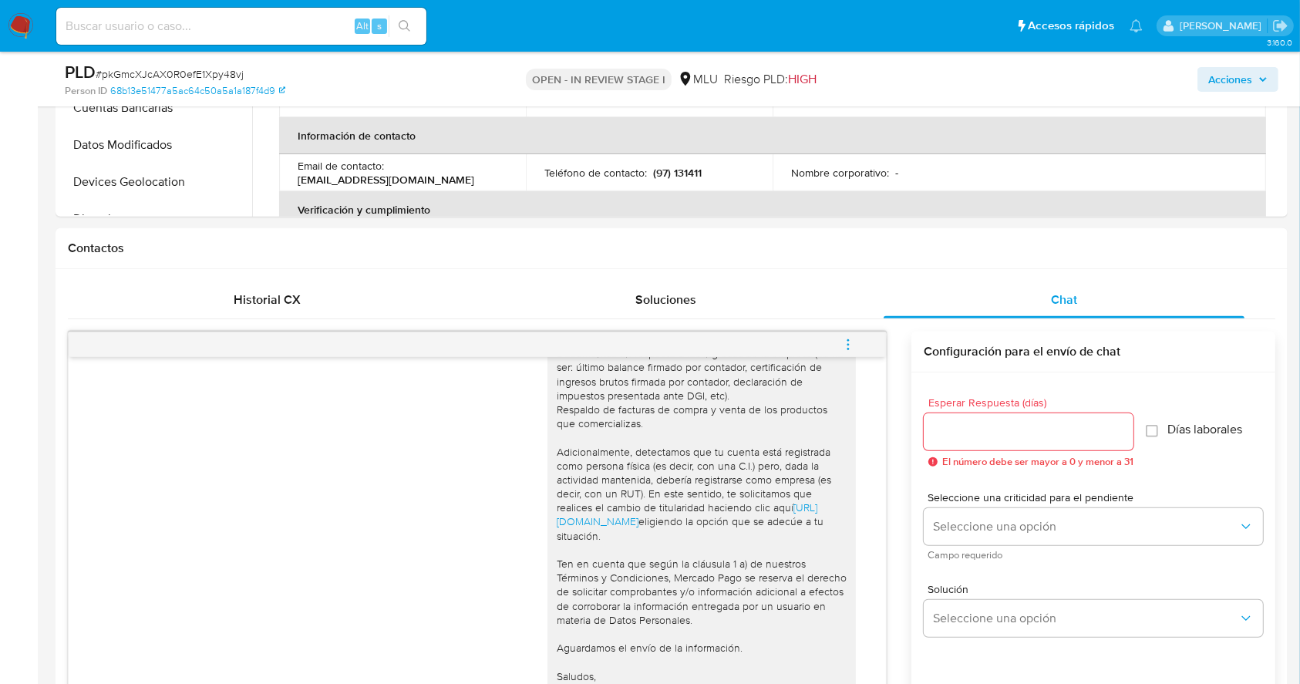
scroll to position [604, 0]
